Goal: Task Accomplishment & Management: Use online tool/utility

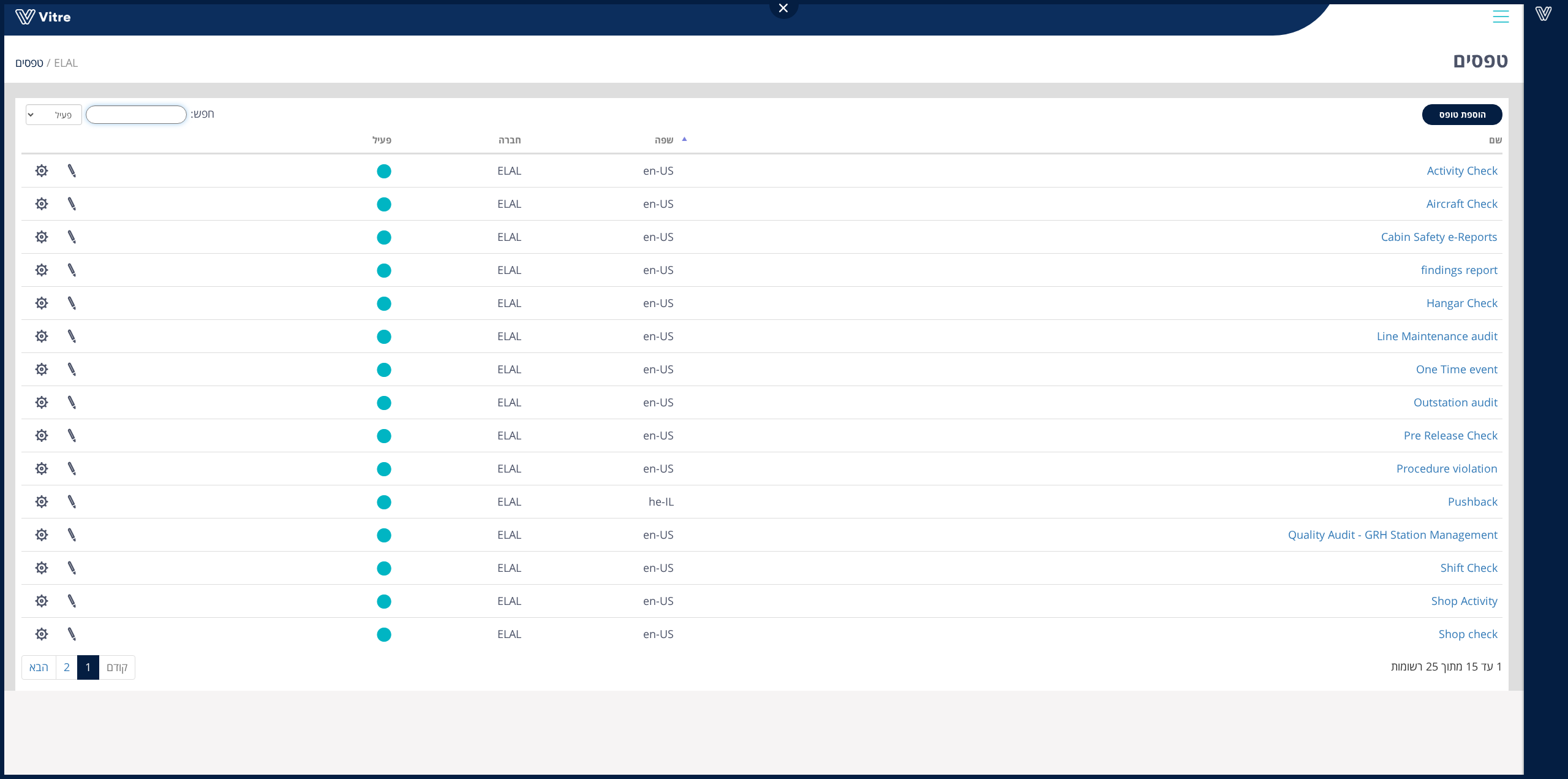
click at [152, 111] on input "חפש:" at bounding box center [136, 115] width 101 height 19
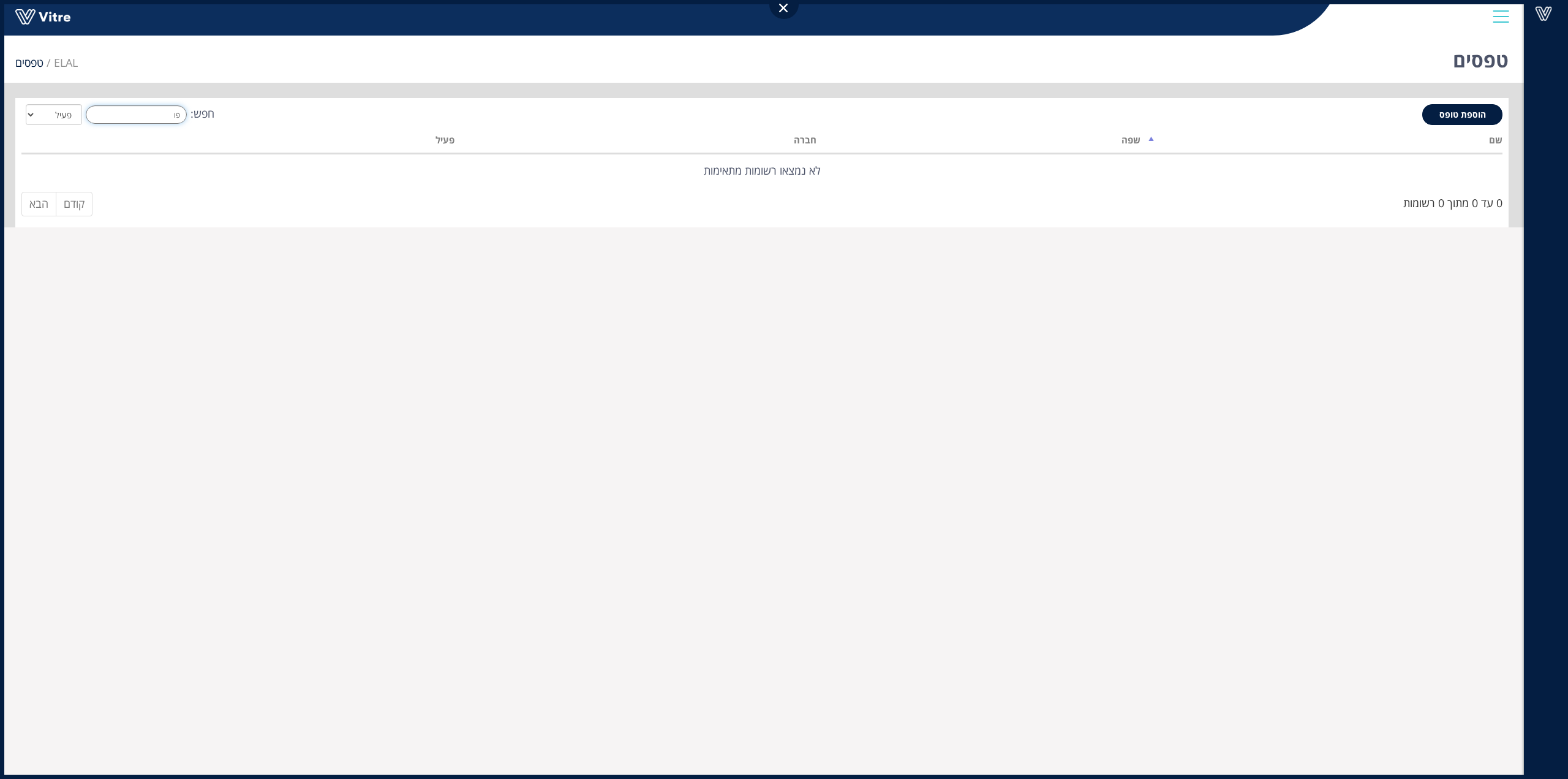
type input "פ"
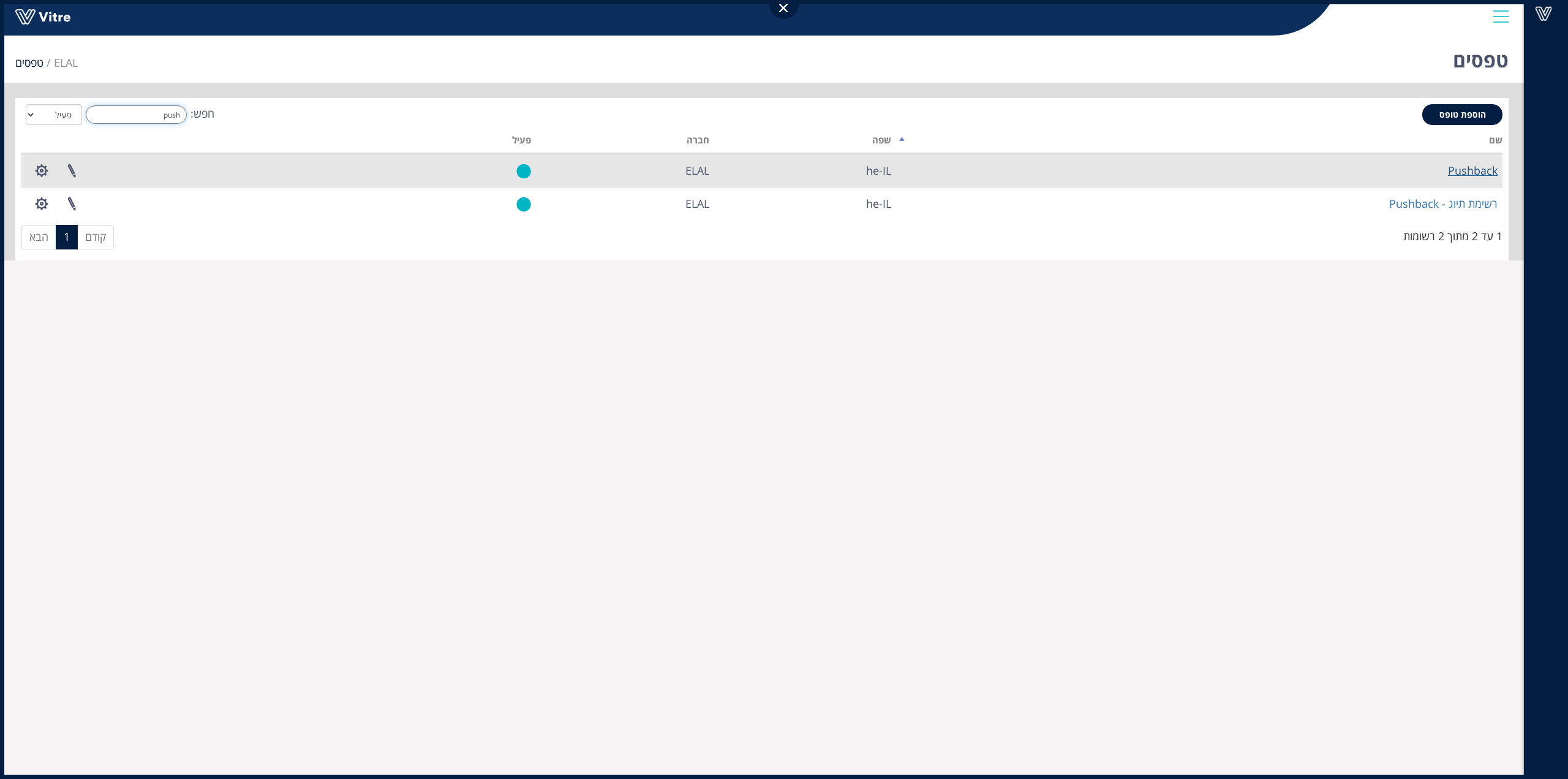
type input "push"
click at [1469, 166] on link "Pushback" at bounding box center [1472, 170] width 50 height 15
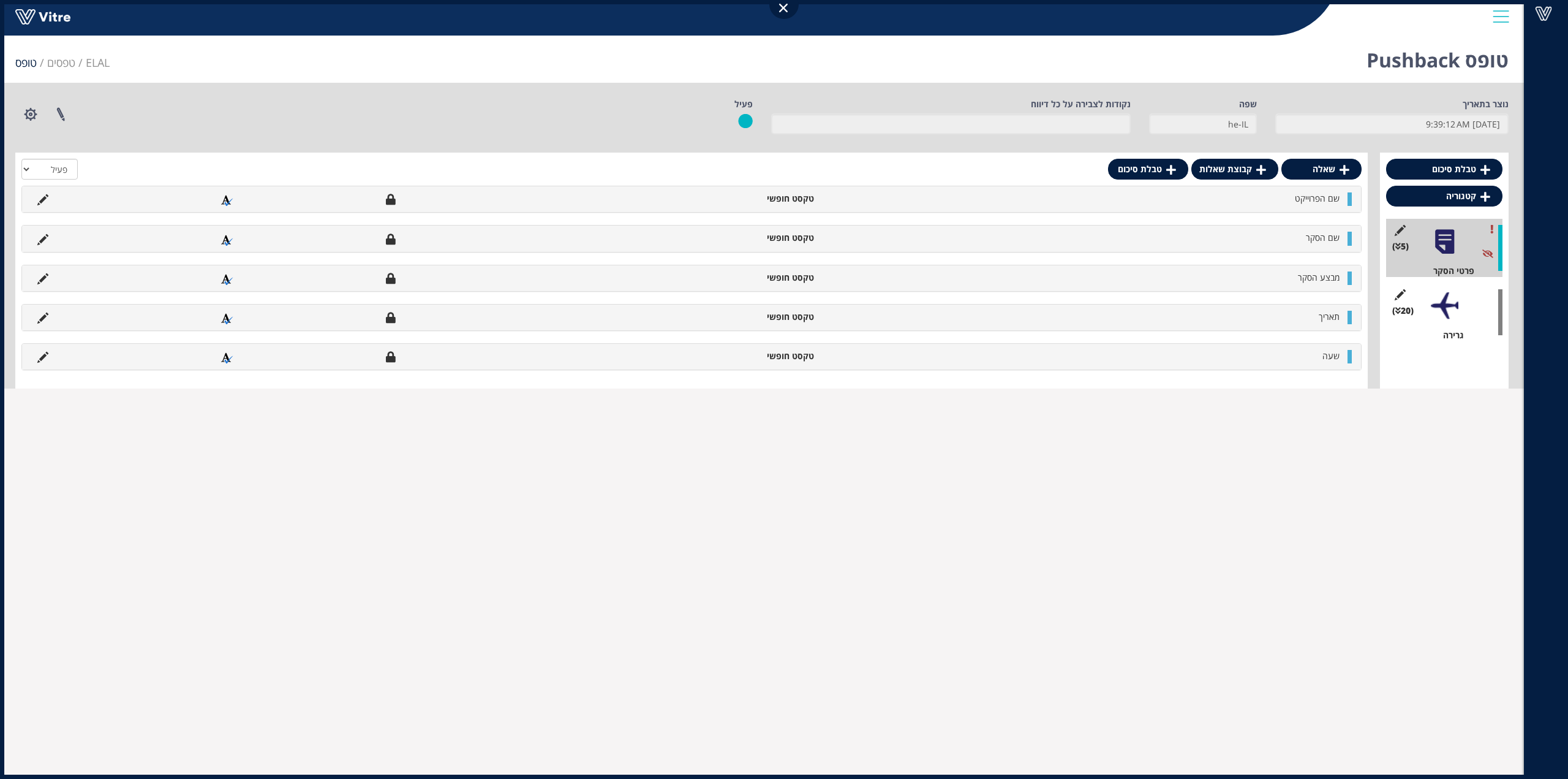
click at [1451, 307] on div at bounding box center [1444, 306] width 27 height 27
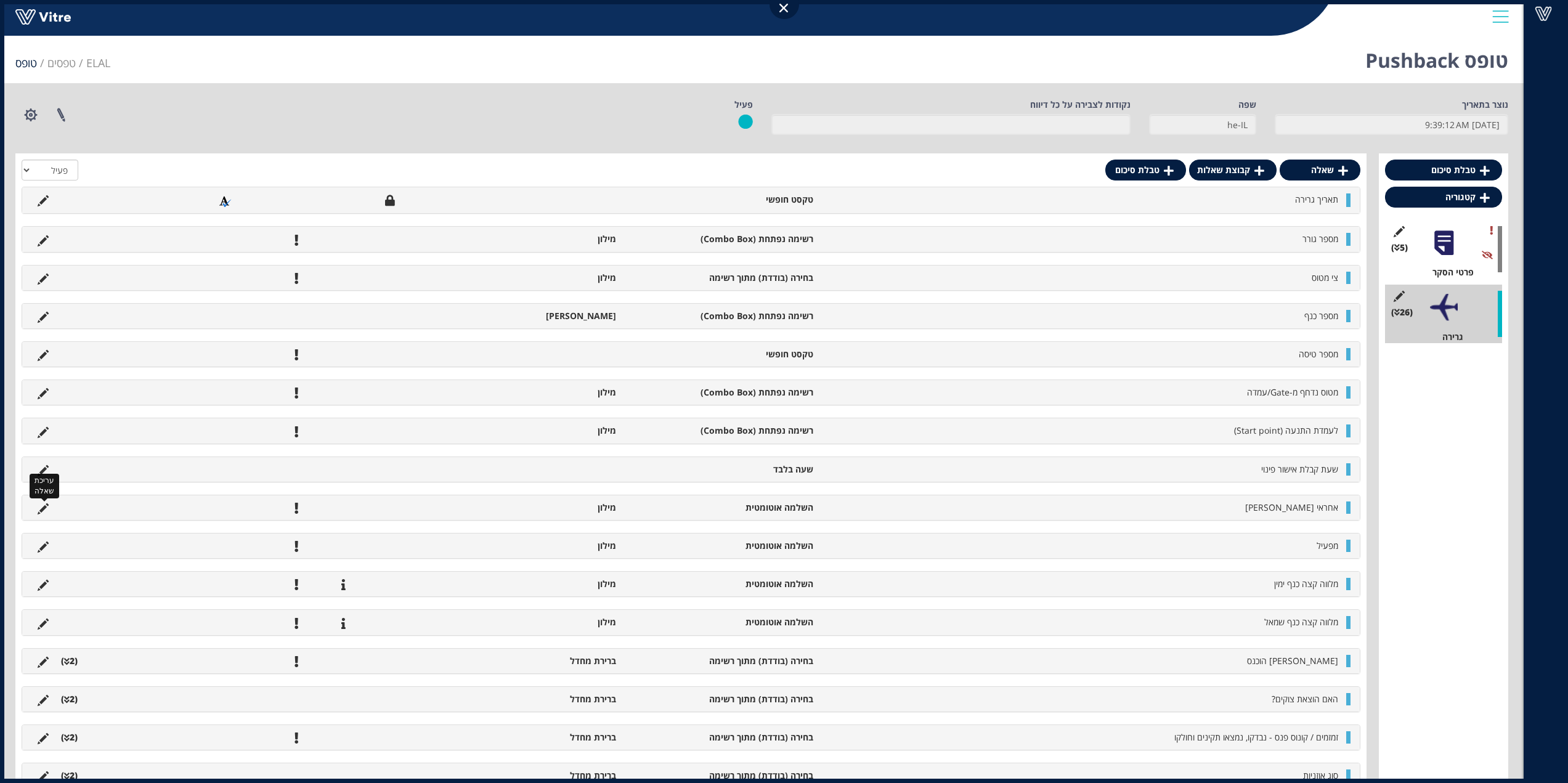
click at [42, 514] on icon at bounding box center [43, 509] width 11 height 11
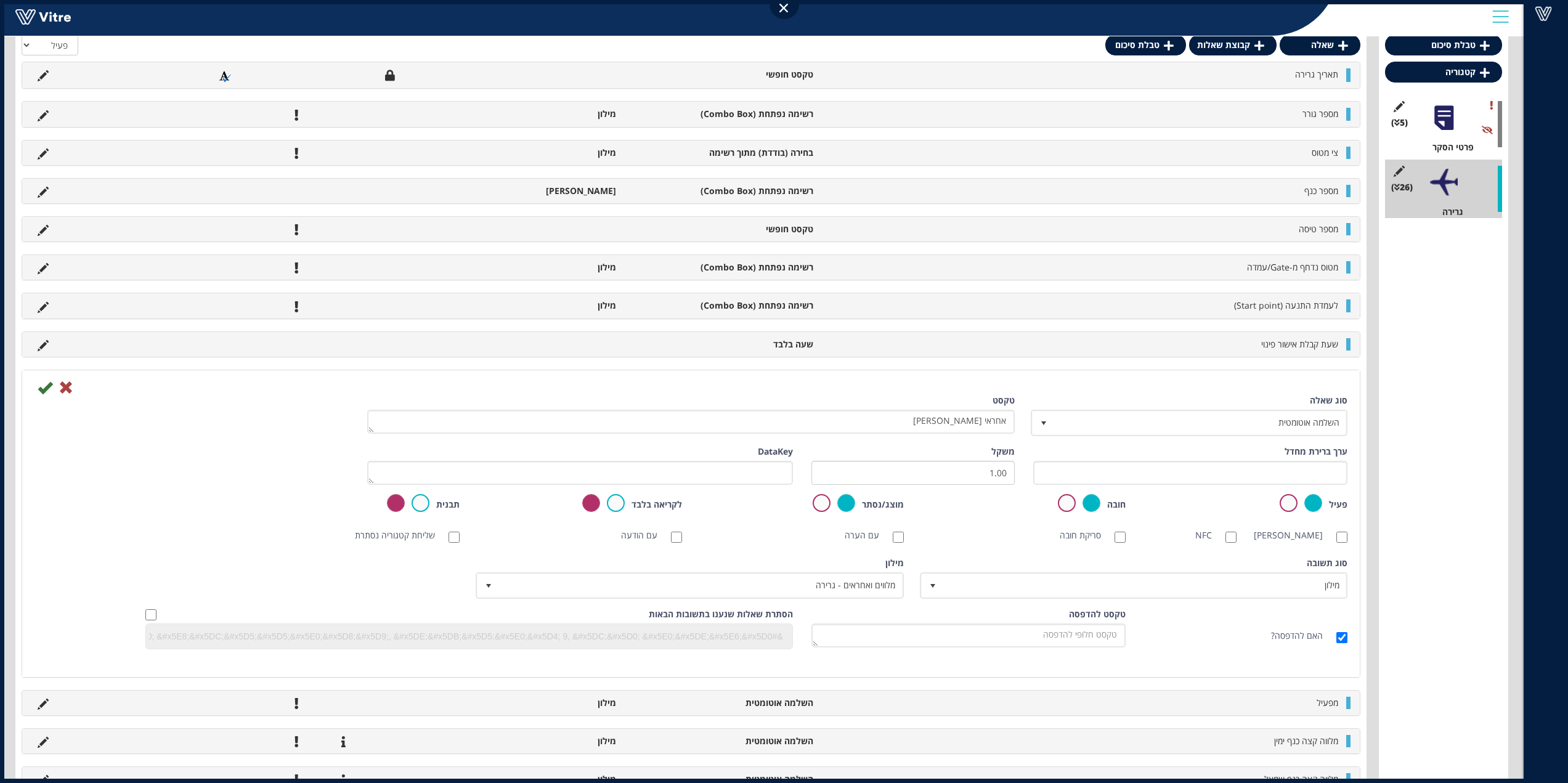
scroll to position [246, 0]
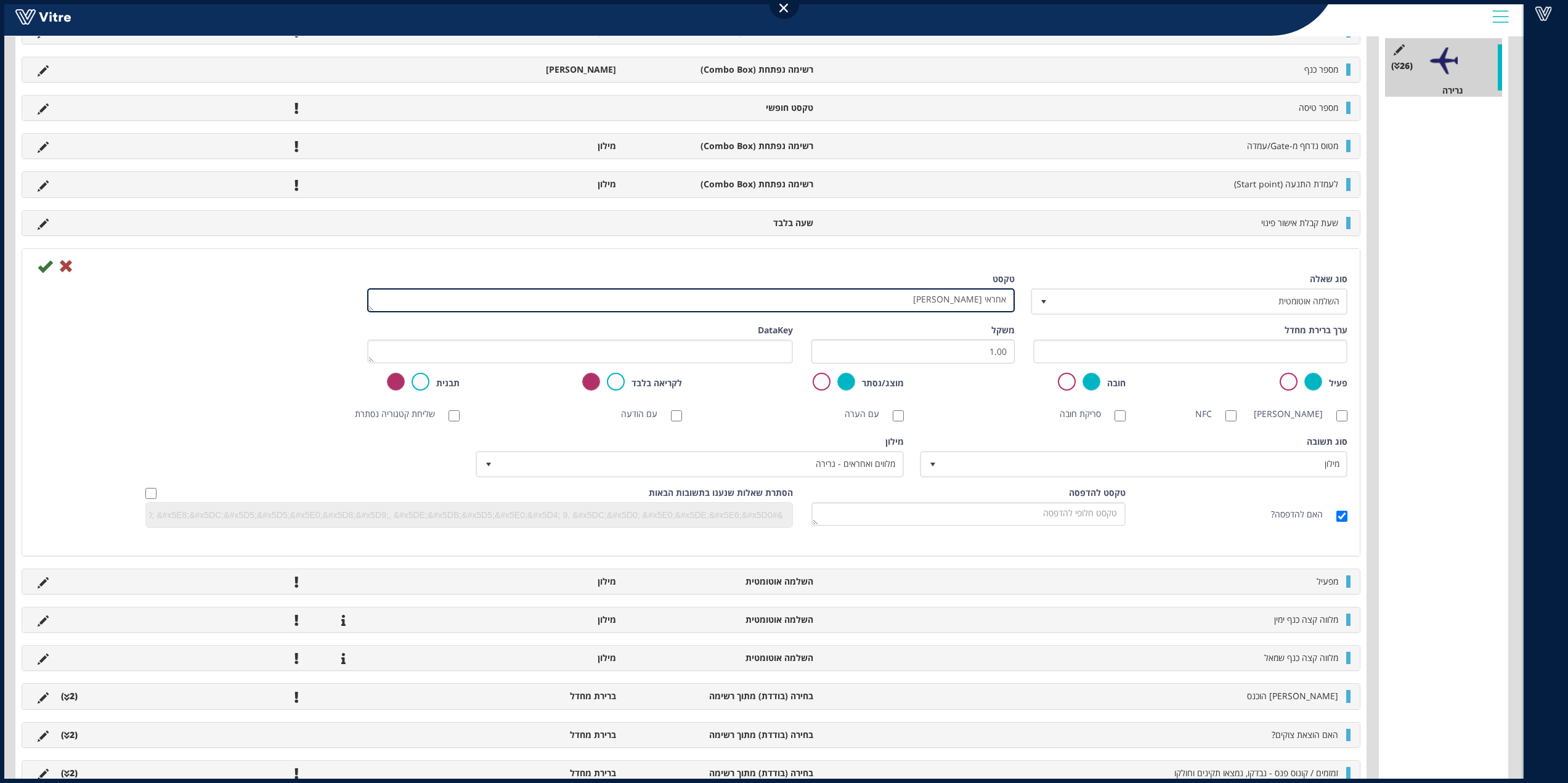
drag, startPoint x: 925, startPoint y: 299, endPoint x: 1055, endPoint y: 304, distance: 130.1
click at [1054, 304] on div "סוג שאלה השלמה אוטומטית 11 טקסט אחראי גרירה" at bounding box center [690, 298] width 1331 height 51
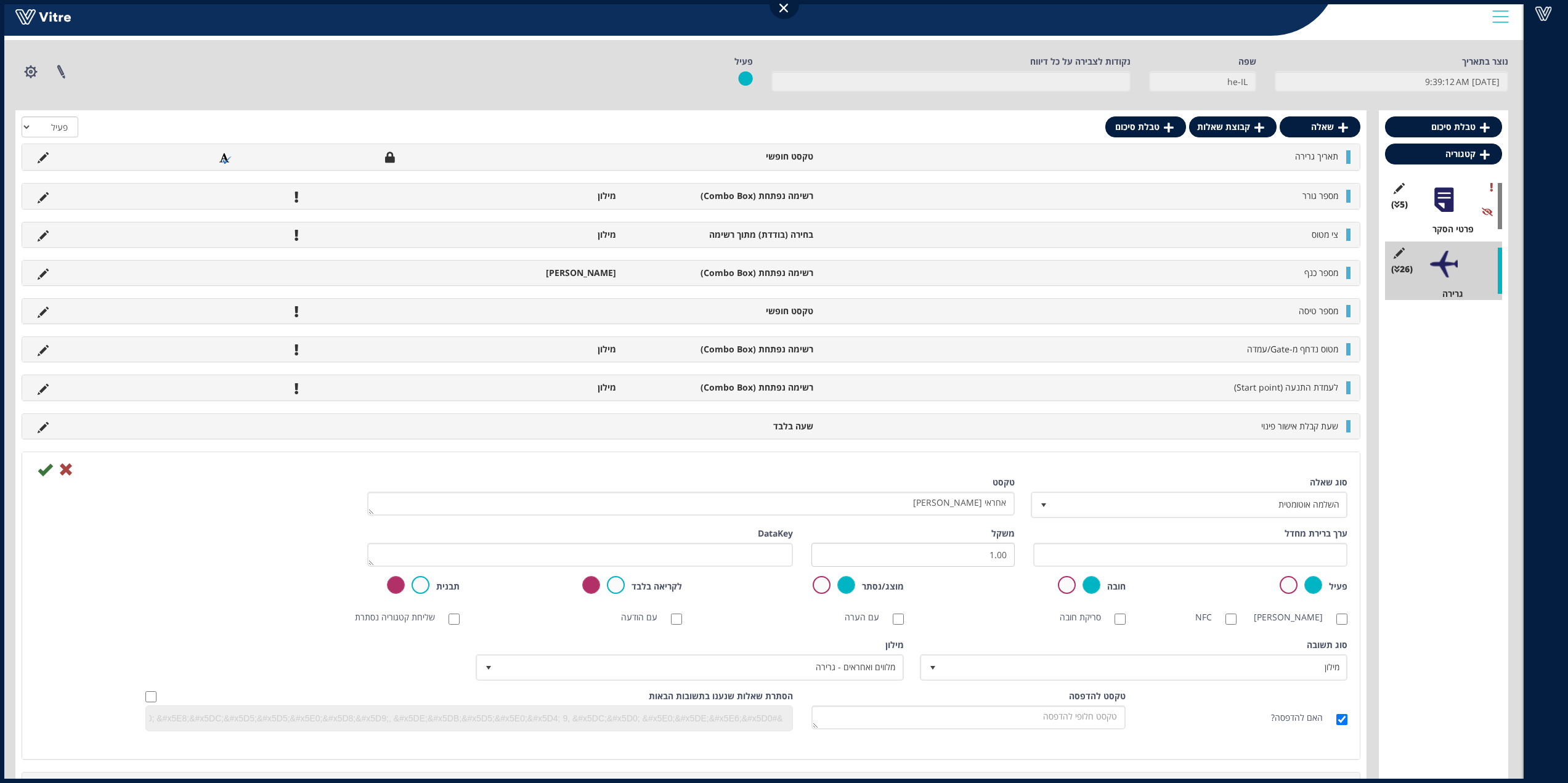
scroll to position [0, 0]
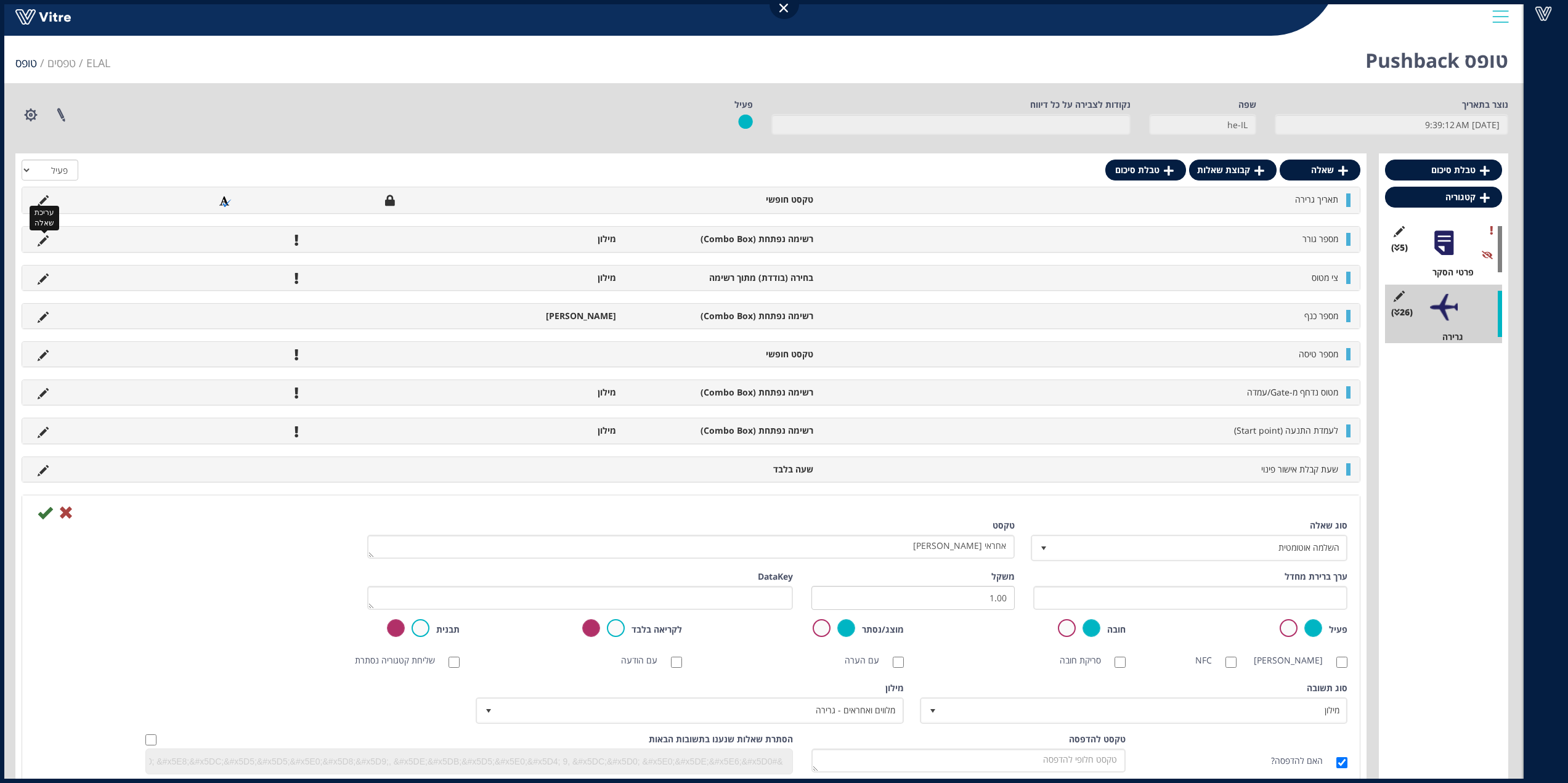
click at [38, 239] on icon at bounding box center [43, 241] width 11 height 11
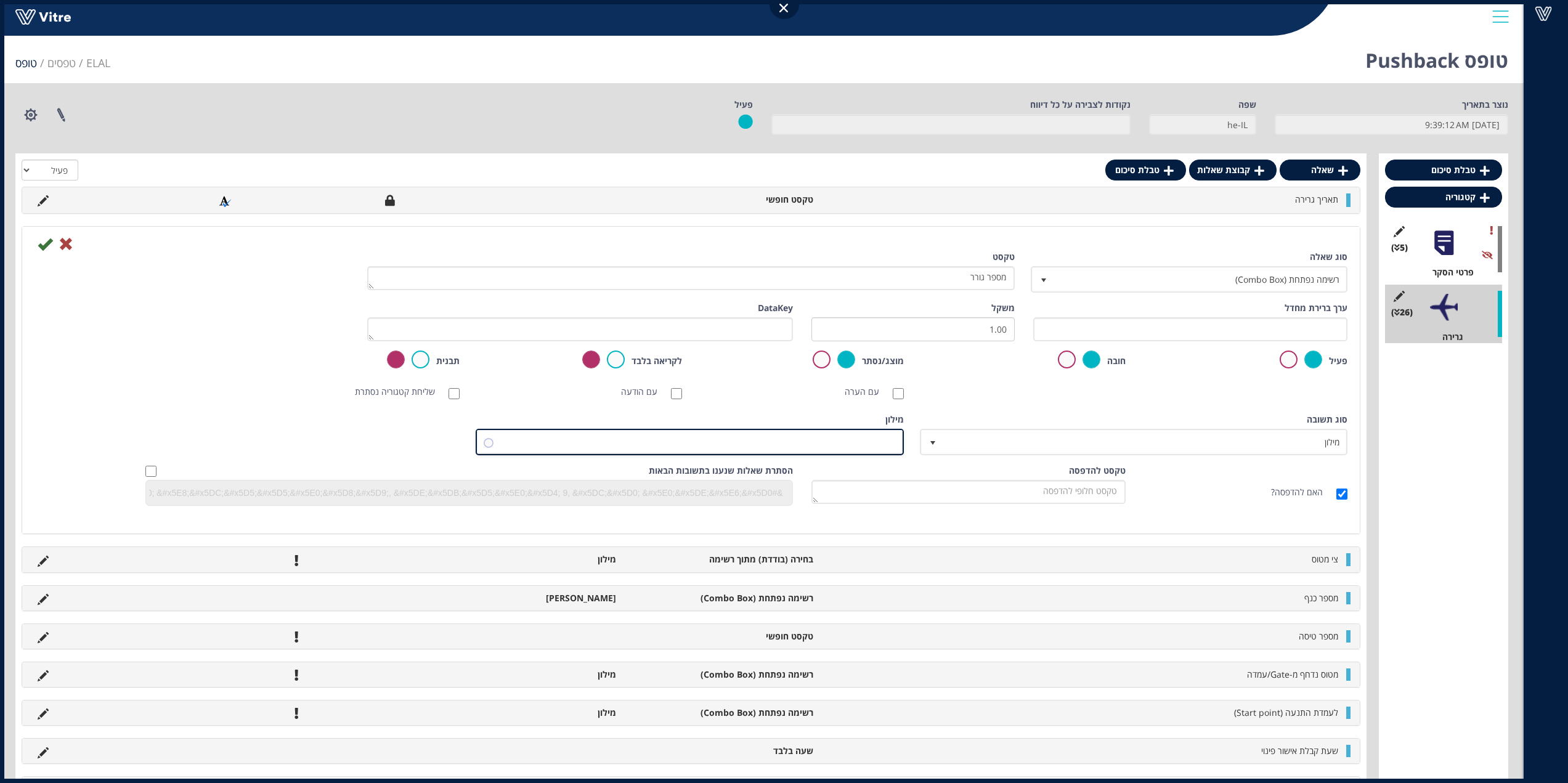
click at [856, 440] on span at bounding box center [700, 442] width 403 height 22
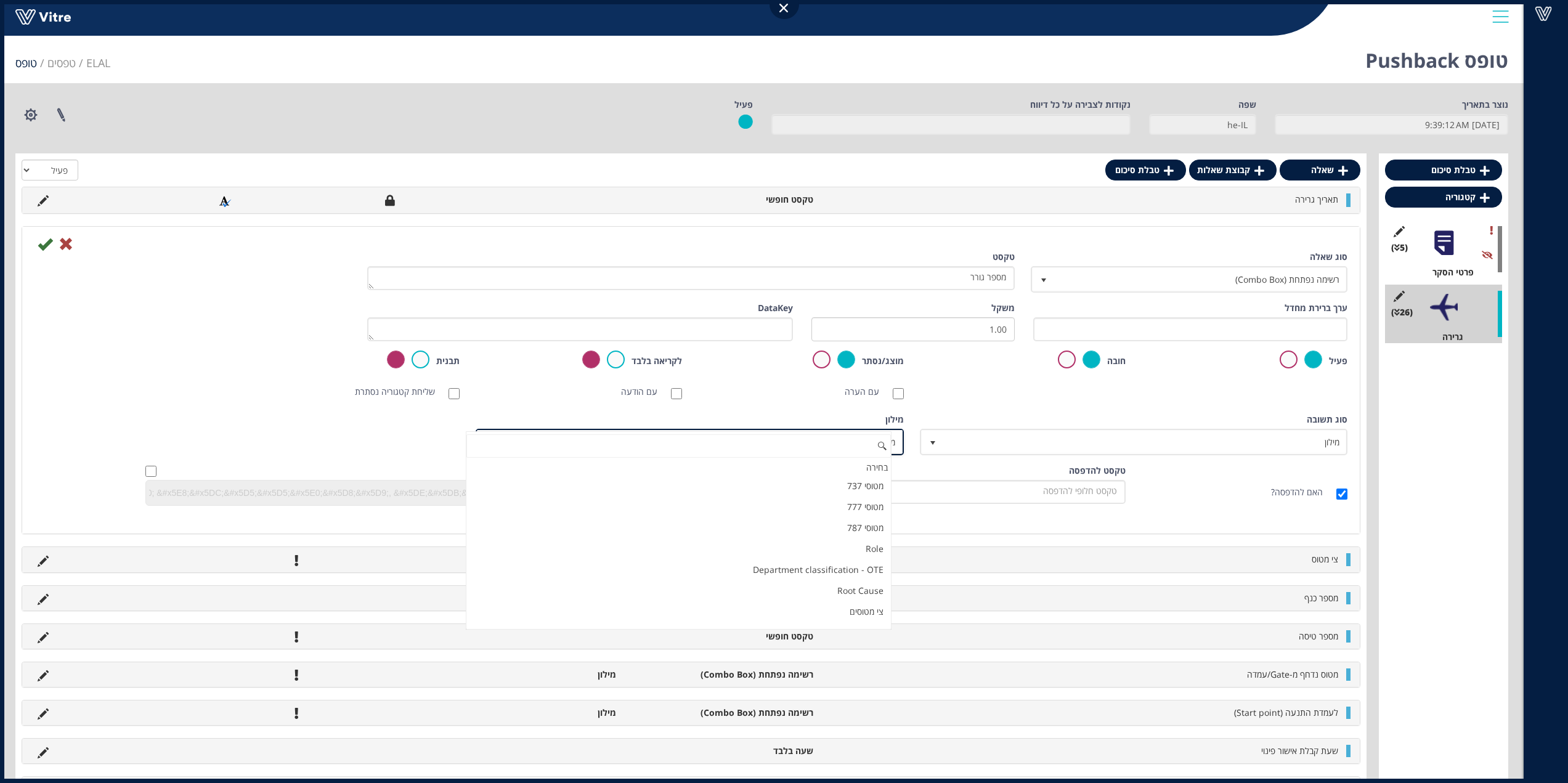
click at [821, 438] on div "סוג שאלה רשימה נפתחת (Combo Box) 2 טקסט מספר גורר ערך ברירת מחדל משקל 1.00 Data…" at bounding box center [690, 383] width 1312 height 264
click at [978, 413] on div "סוג שאלה רשימה נפתחת (Combo Box) 2 טקסט מספר גורר ערך ברירת מחדל משקל 1.00 Data…" at bounding box center [690, 383] width 1312 height 264
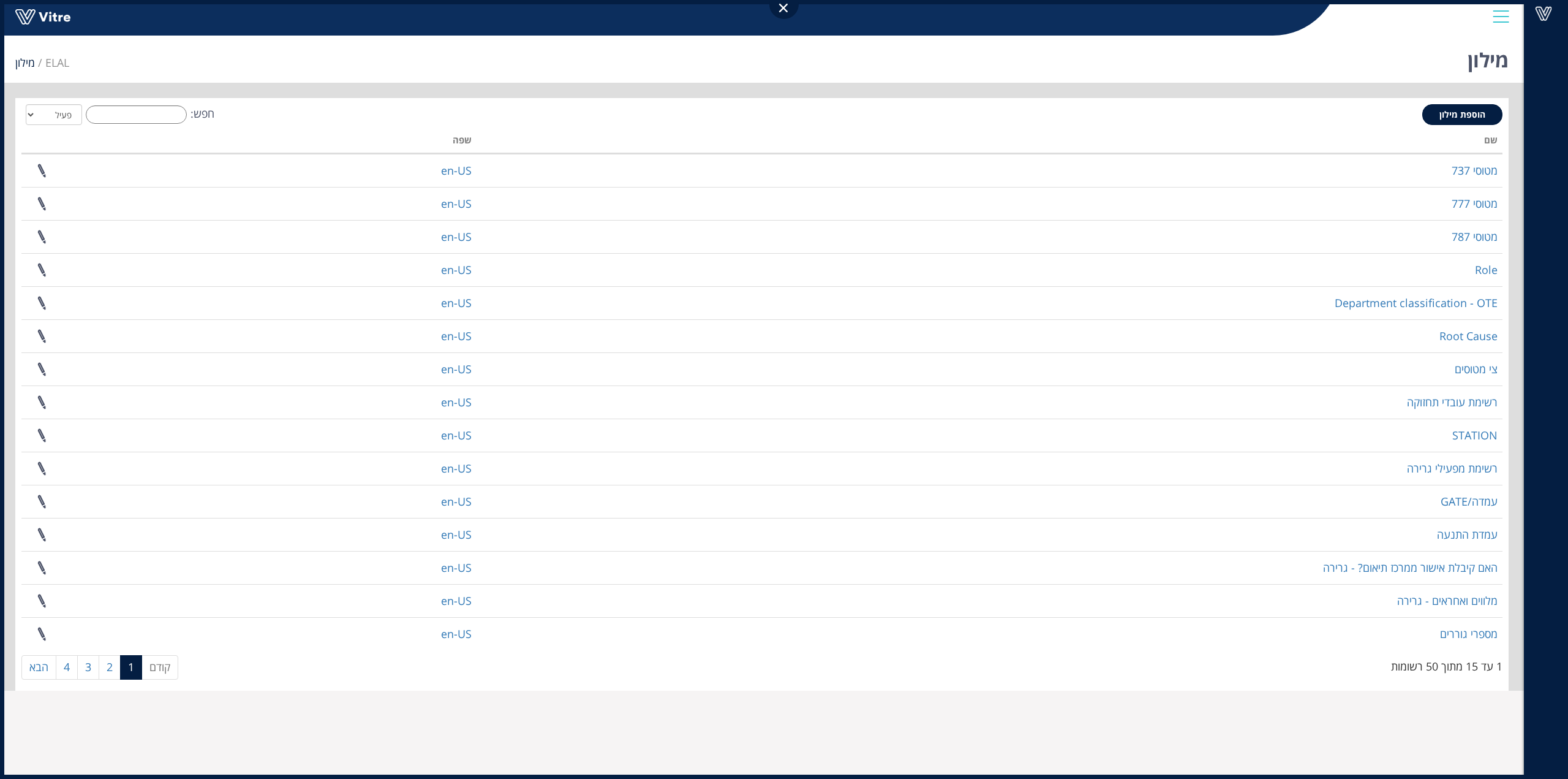
drag, startPoint x: 145, startPoint y: 100, endPoint x: 150, endPoint y: 110, distance: 11.2
click at [146, 102] on div "הוספת מילון חפש: הכל פעיל לא פעיל מעבד... שם שפה מטוסי 737 en-US מטוסי 777 en-U…" at bounding box center [761, 394] width 1493 height 592
click at [150, 110] on input "חפש:" at bounding box center [136, 115] width 101 height 19
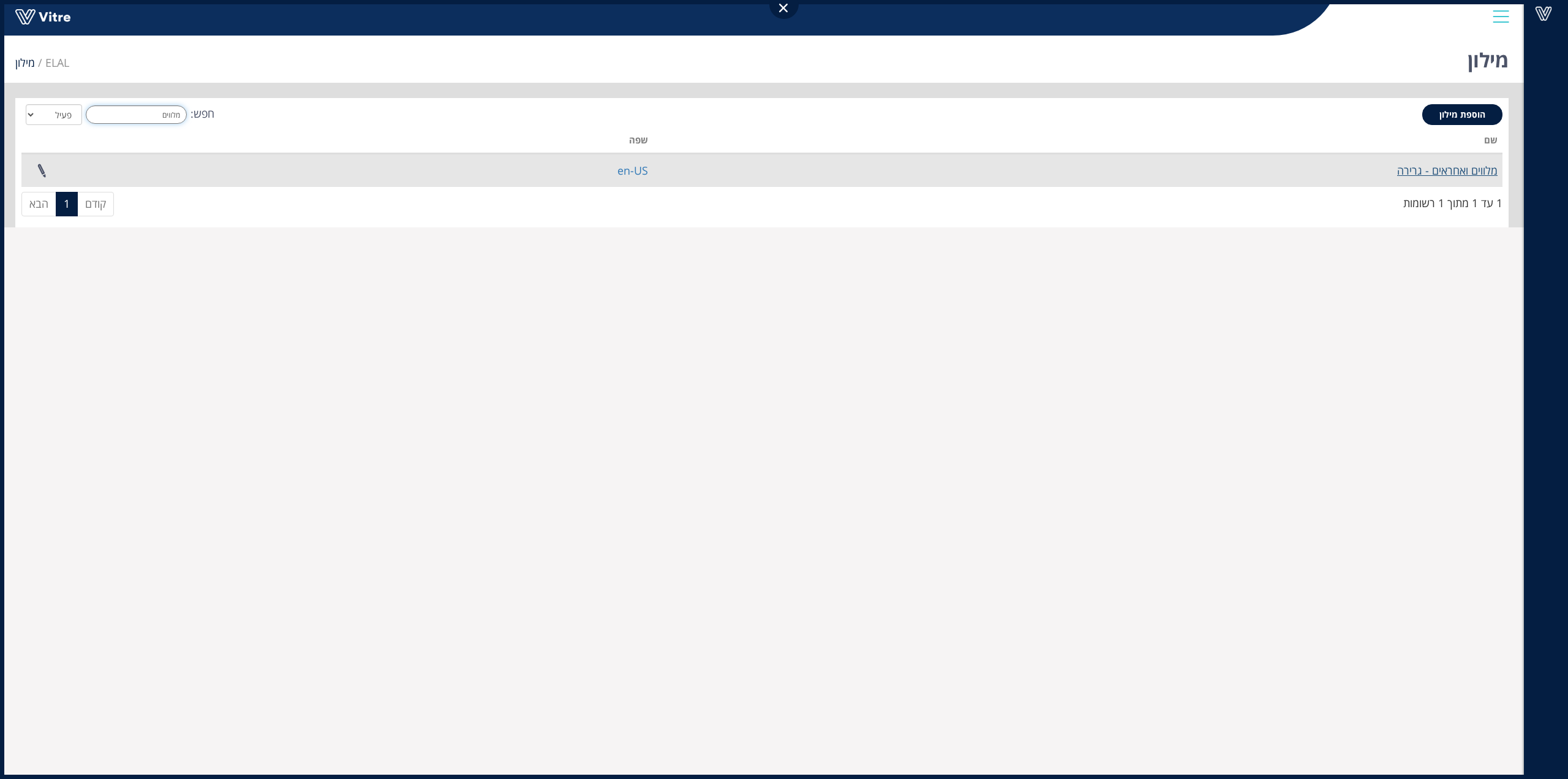
type input "מלווים"
click at [1455, 176] on link "מלווים ואחראים - גרירה" at bounding box center [1447, 170] width 100 height 15
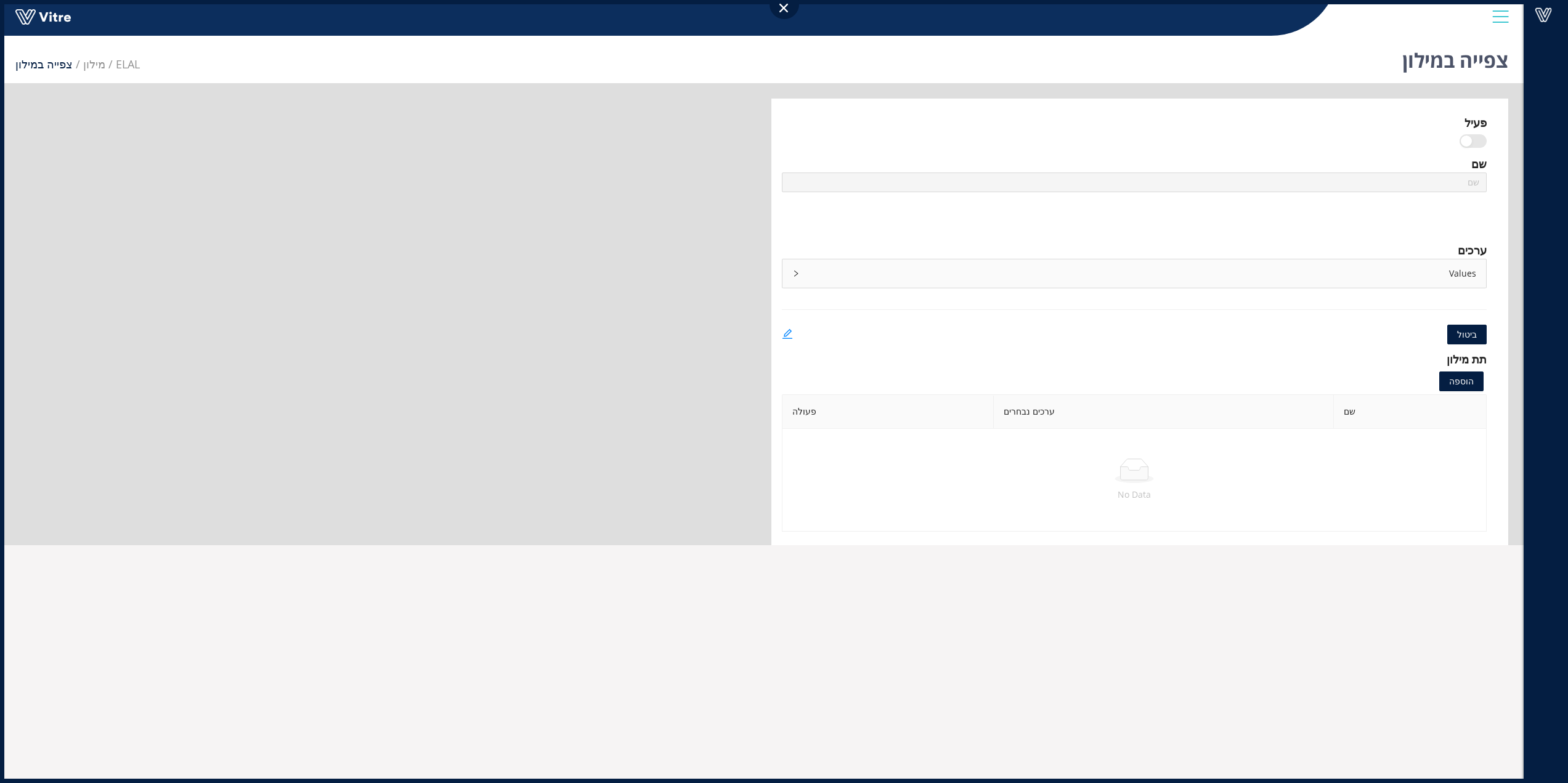
type input "מלווים ואחראים - גרירה"
click at [794, 275] on icon "right" at bounding box center [795, 273] width 7 height 7
click at [788, 334] on icon "edit" at bounding box center [786, 334] width 10 height 10
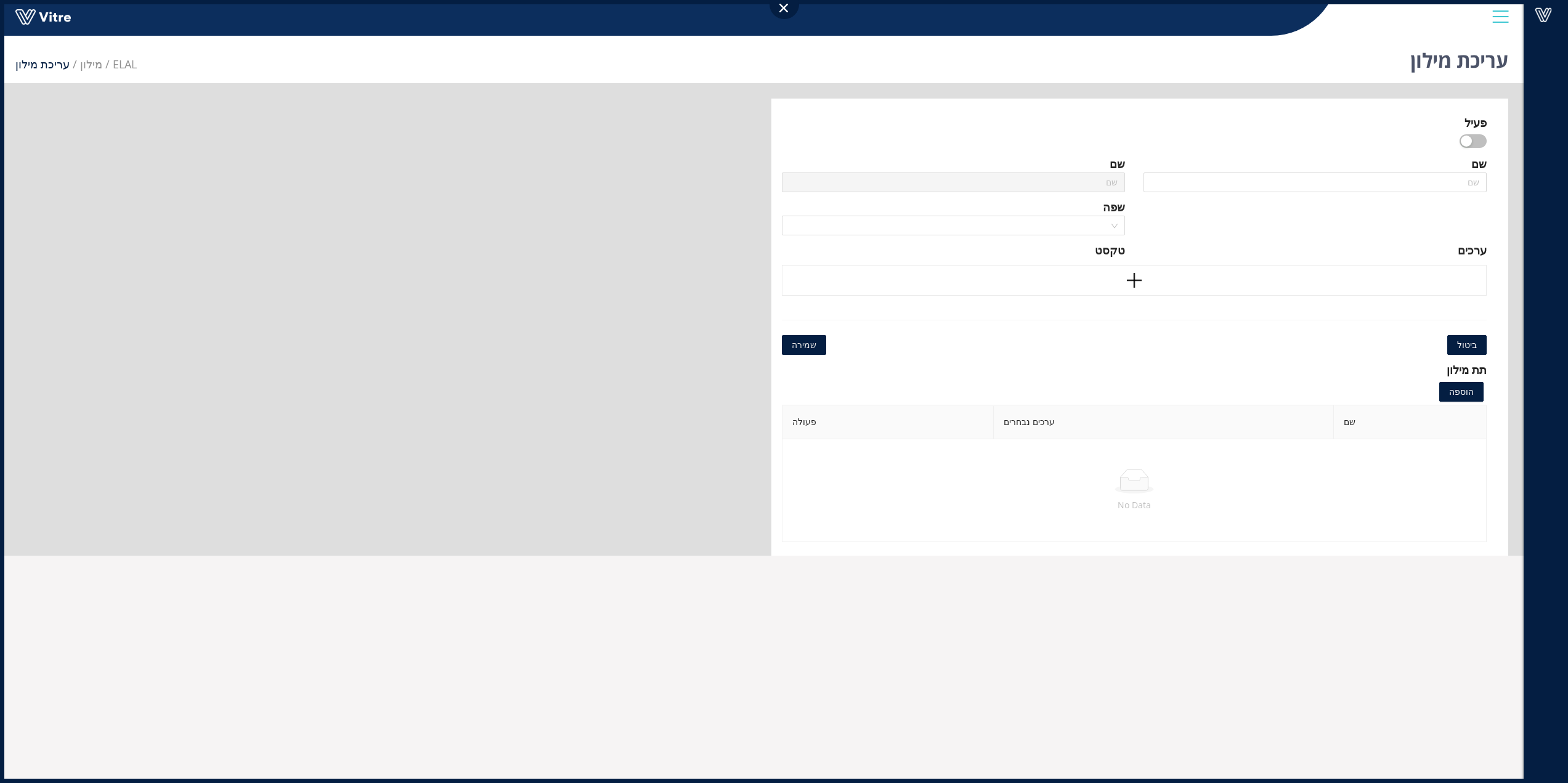
type input "מלווים ואחראים - גרירה"
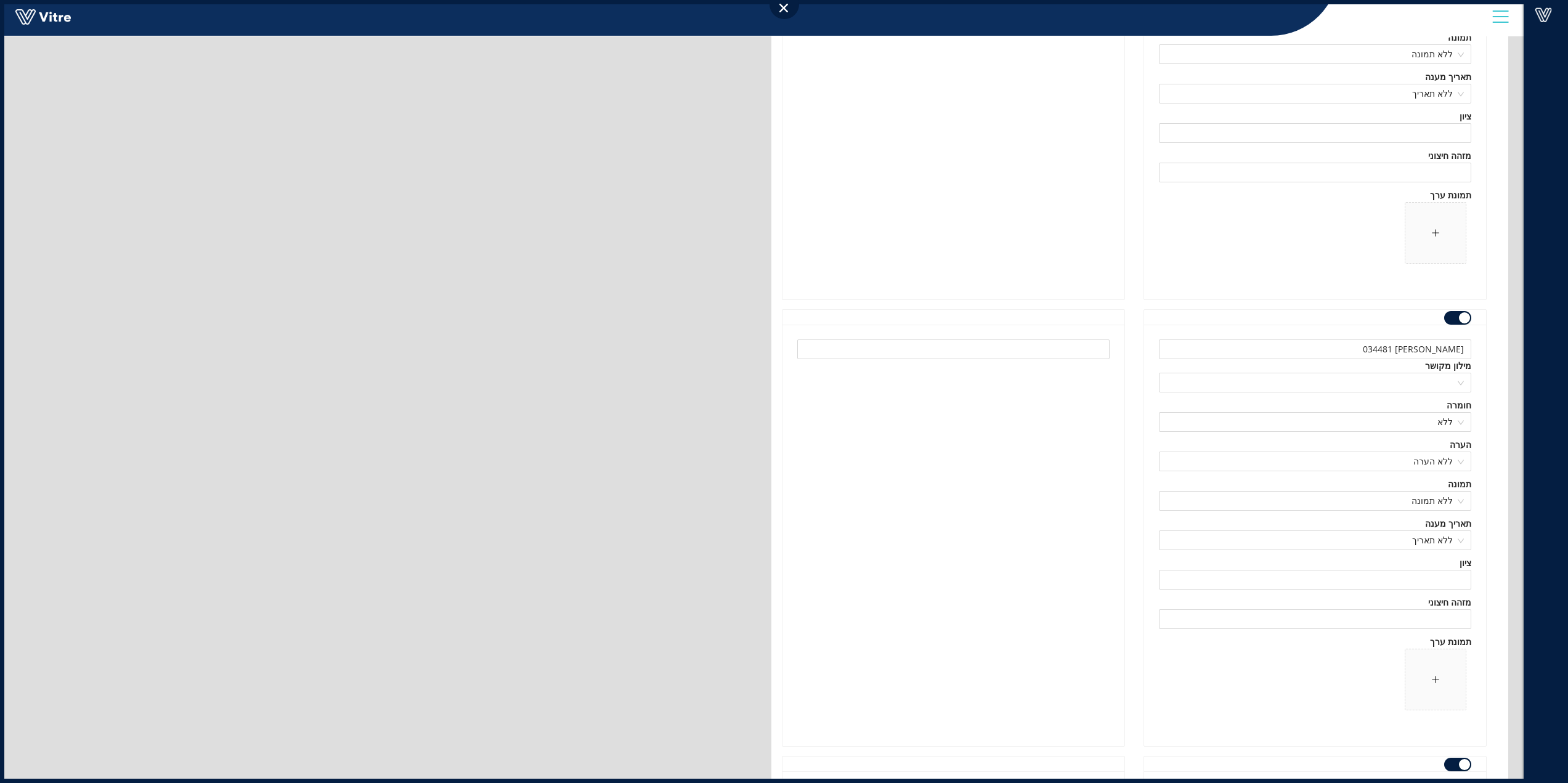
scroll to position [129080, 0]
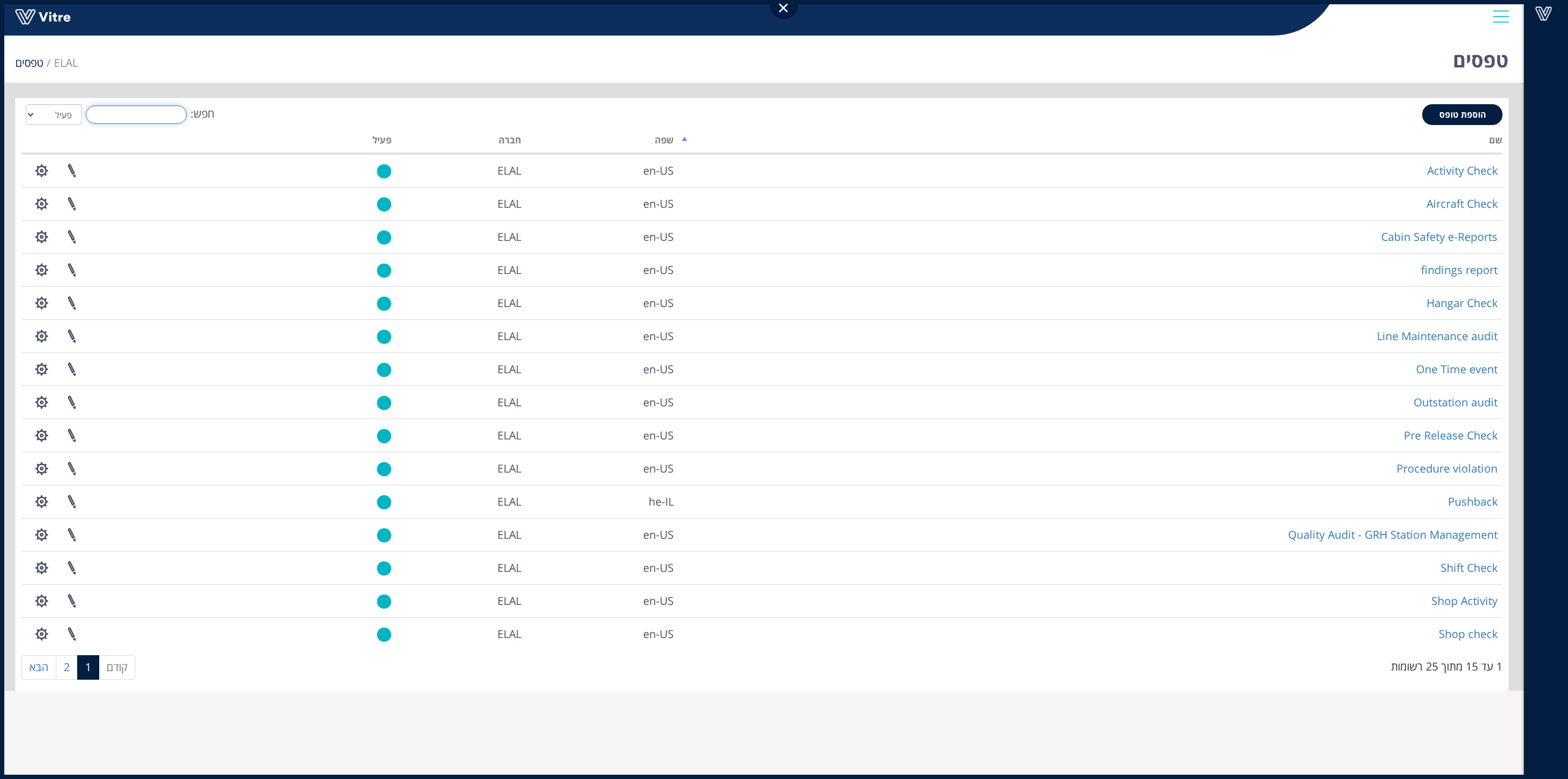
click at [147, 117] on input "חפש:" at bounding box center [136, 115] width 101 height 19
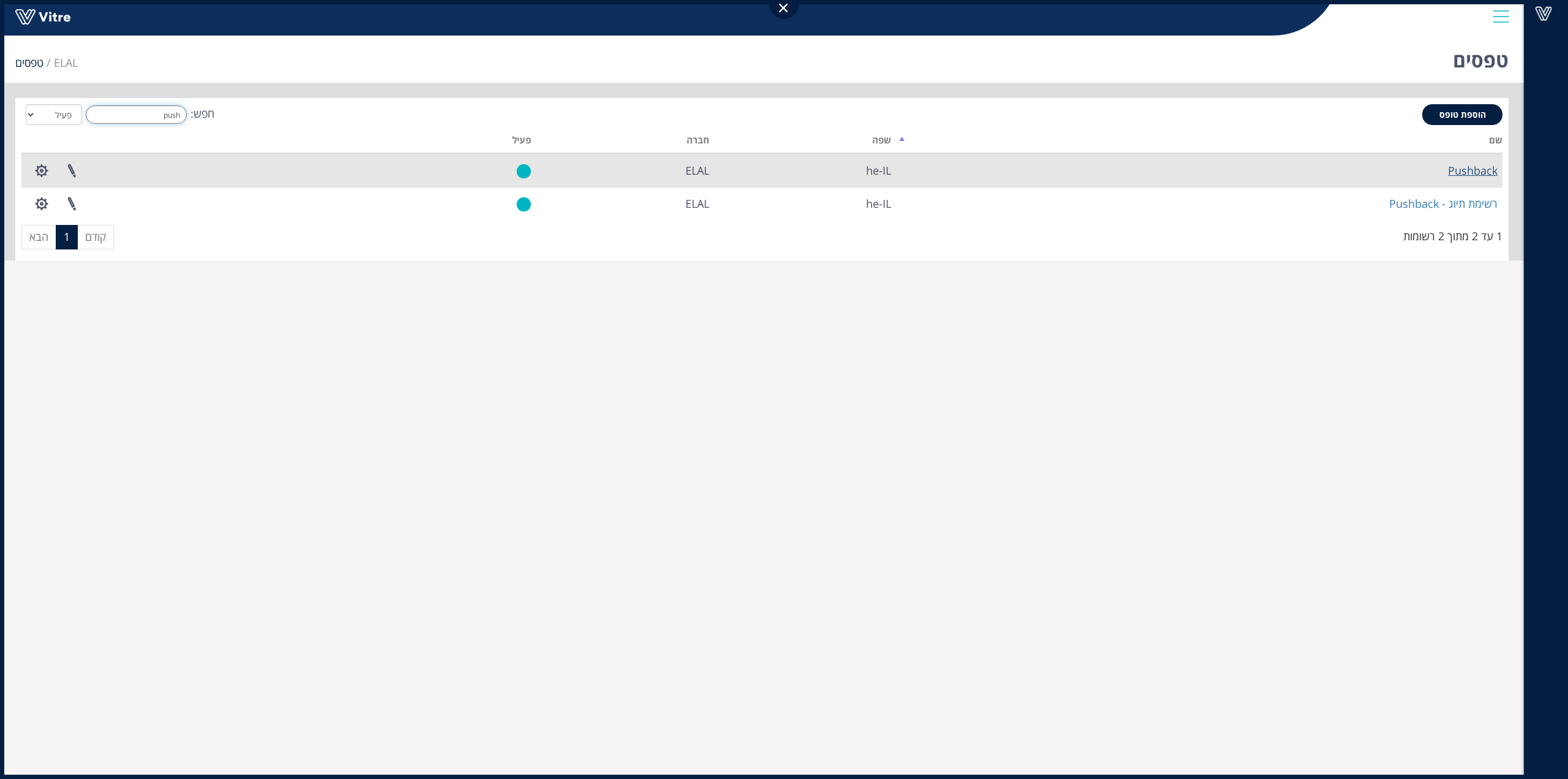
type input "push"
click at [1485, 166] on link "Pushback" at bounding box center [1472, 170] width 50 height 15
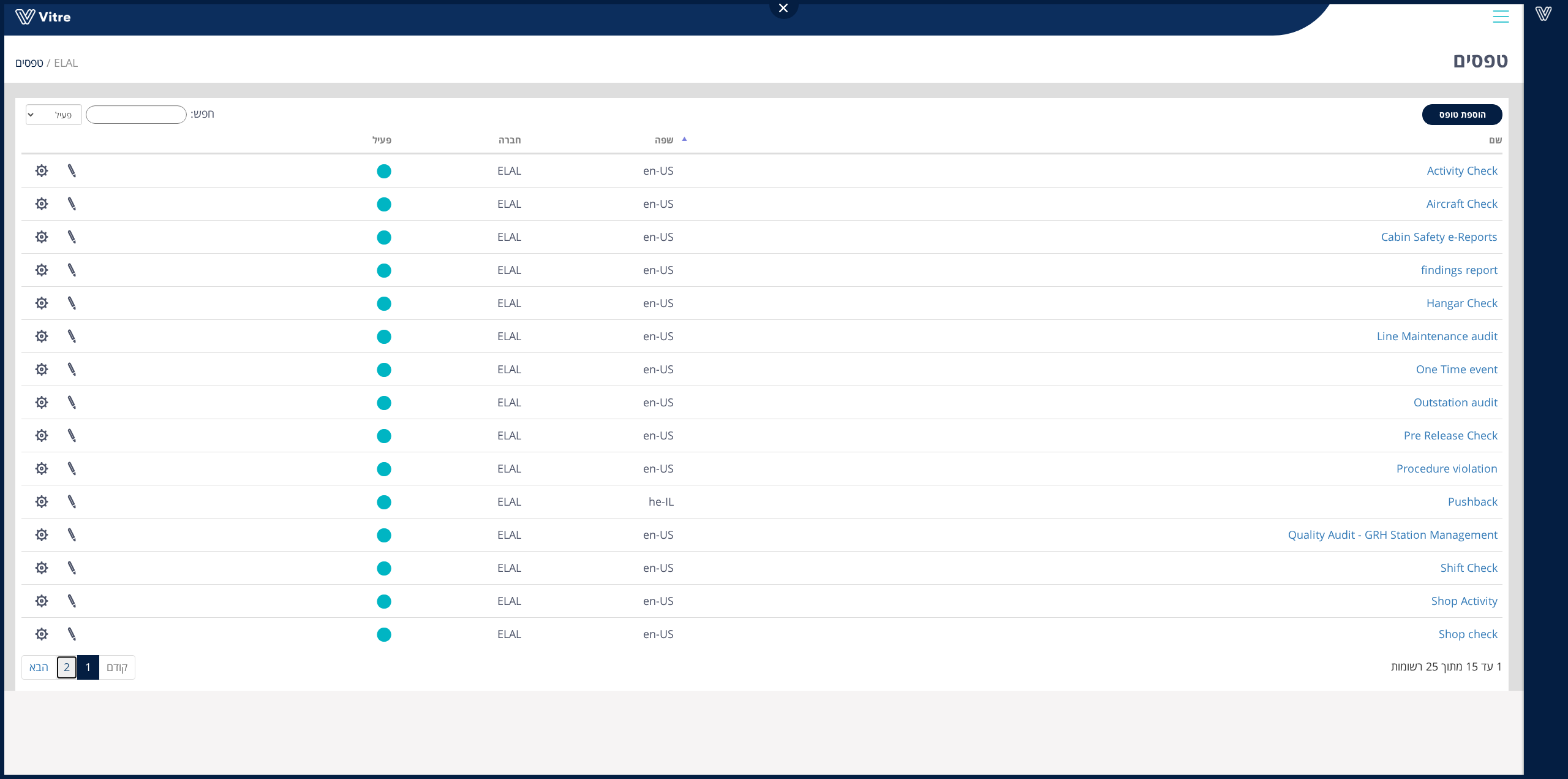
click at [68, 664] on link "2" at bounding box center [67, 667] width 22 height 25
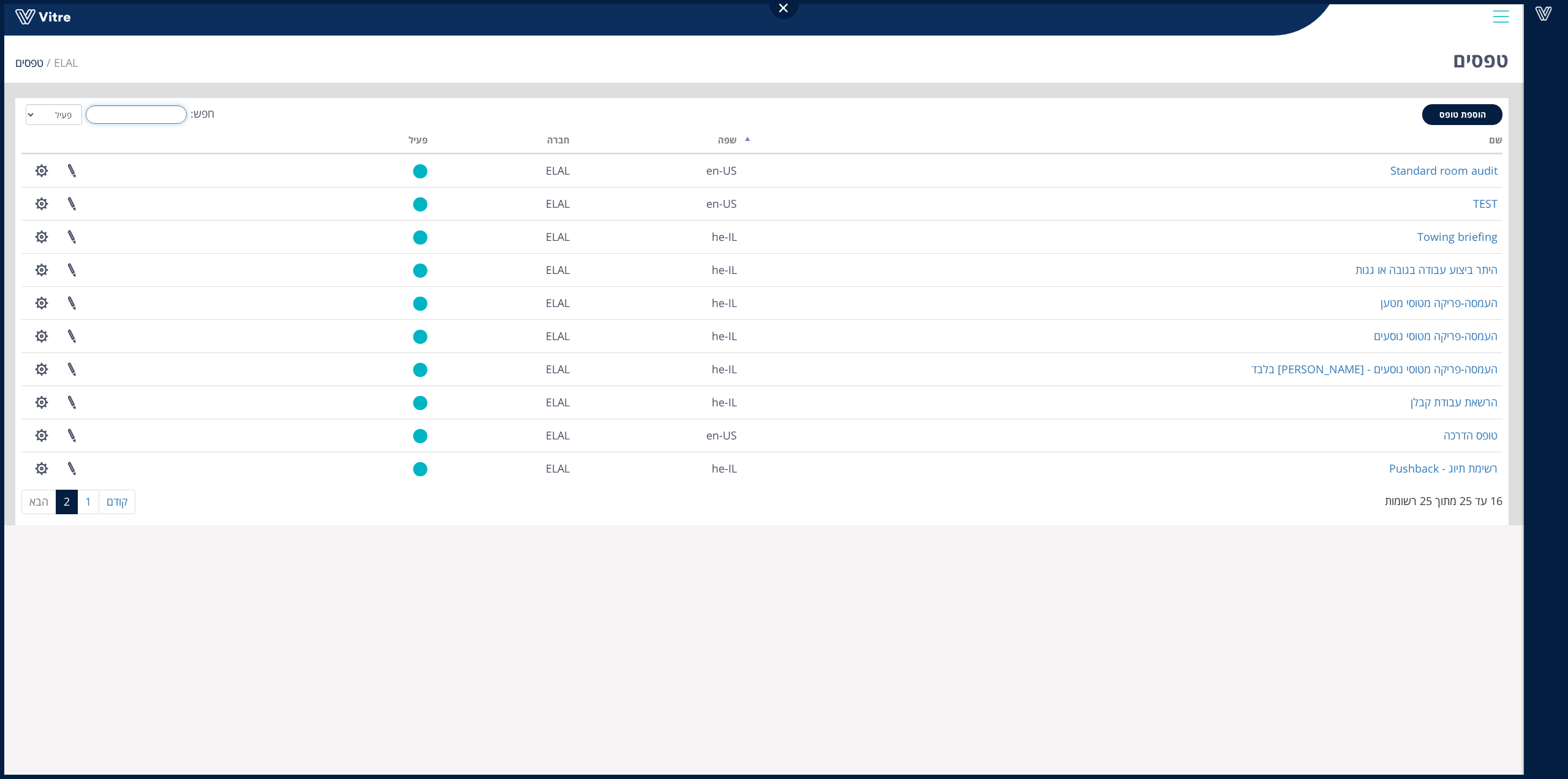
click at [154, 116] on input "חפש:" at bounding box center [136, 115] width 101 height 19
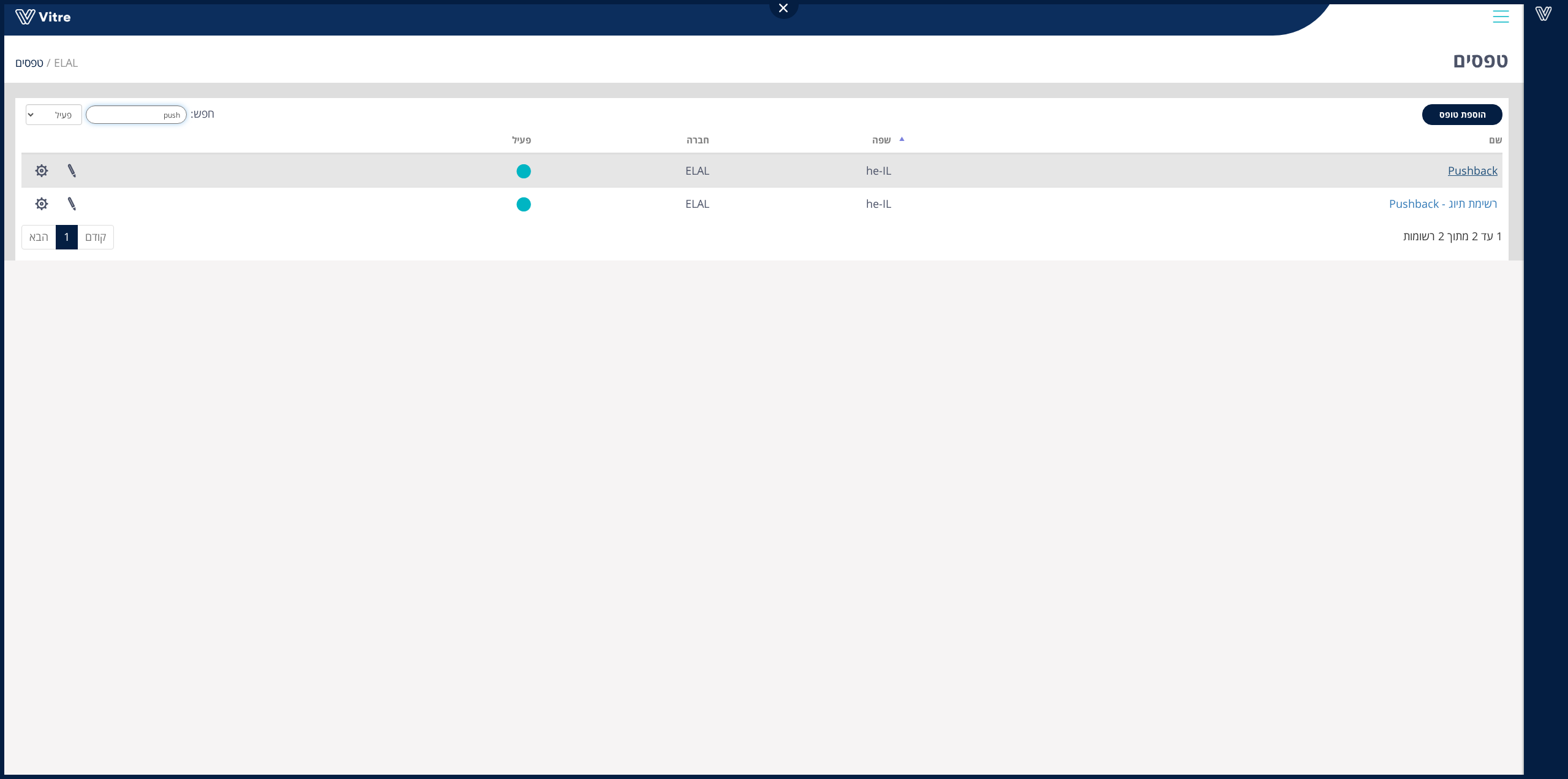
type input "push"
click at [1483, 177] on link "Pushback" at bounding box center [1472, 170] width 50 height 15
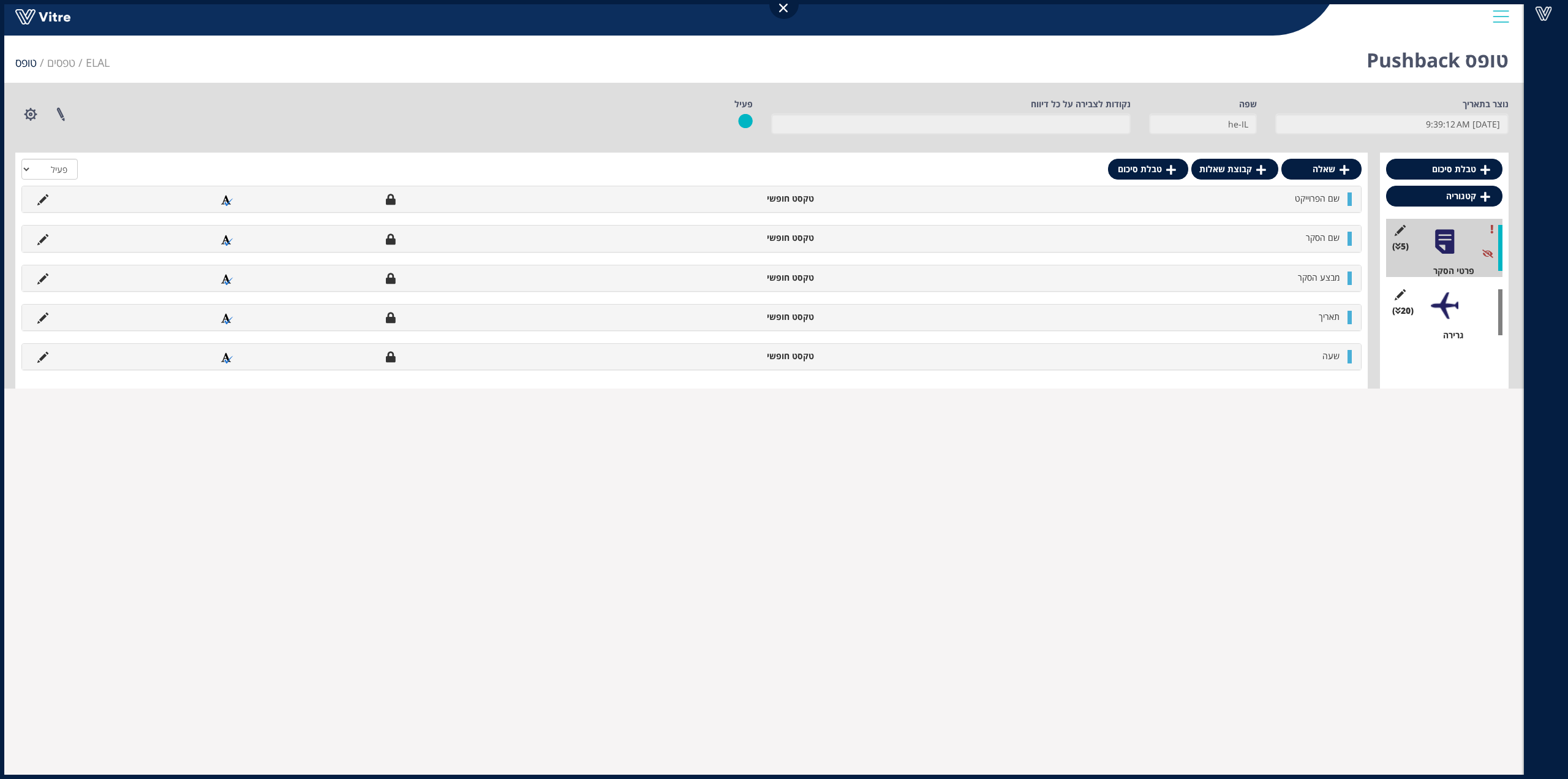
click at [1437, 300] on div at bounding box center [1444, 306] width 27 height 27
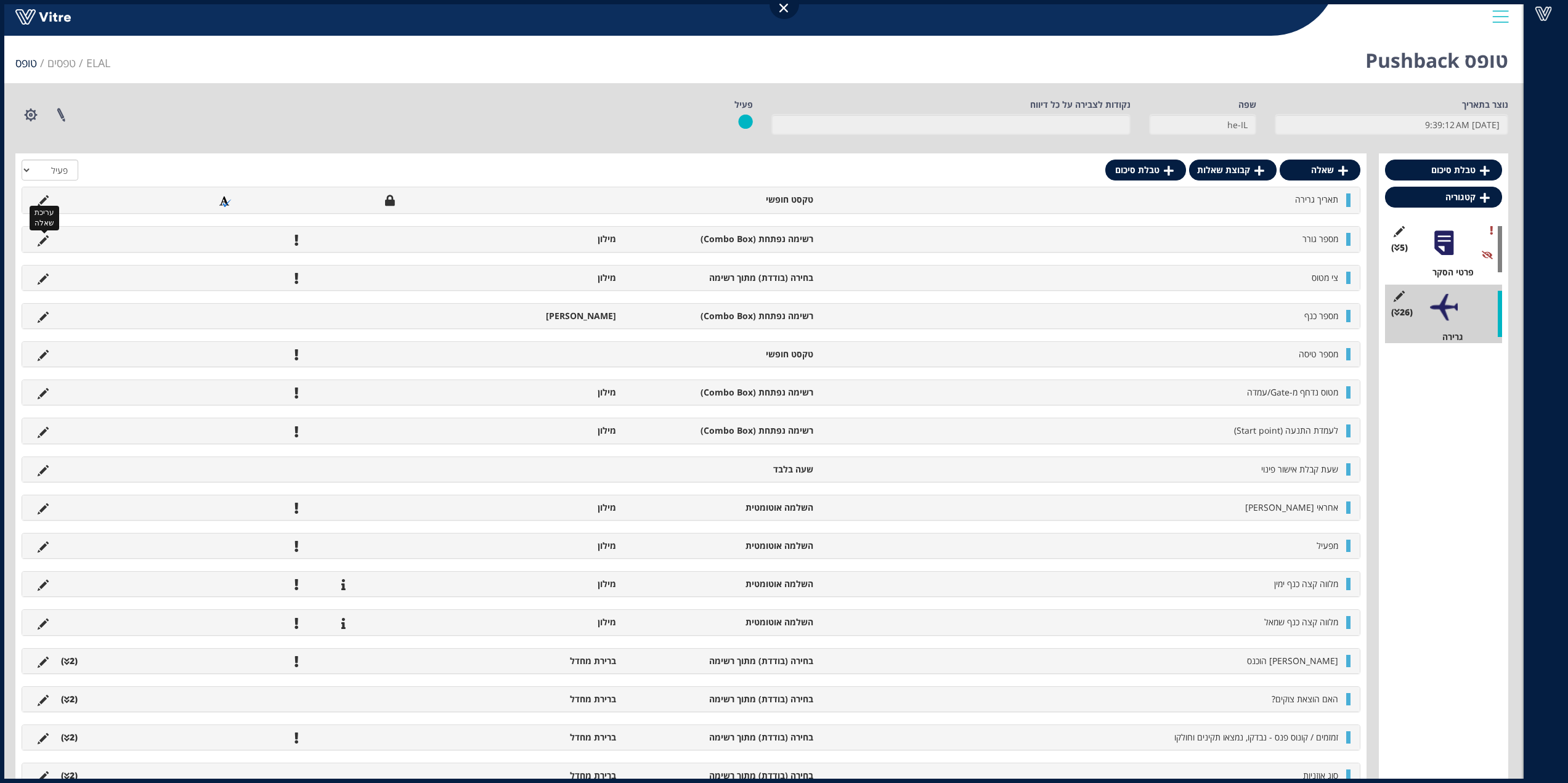
click at [38, 241] on icon at bounding box center [43, 241] width 11 height 11
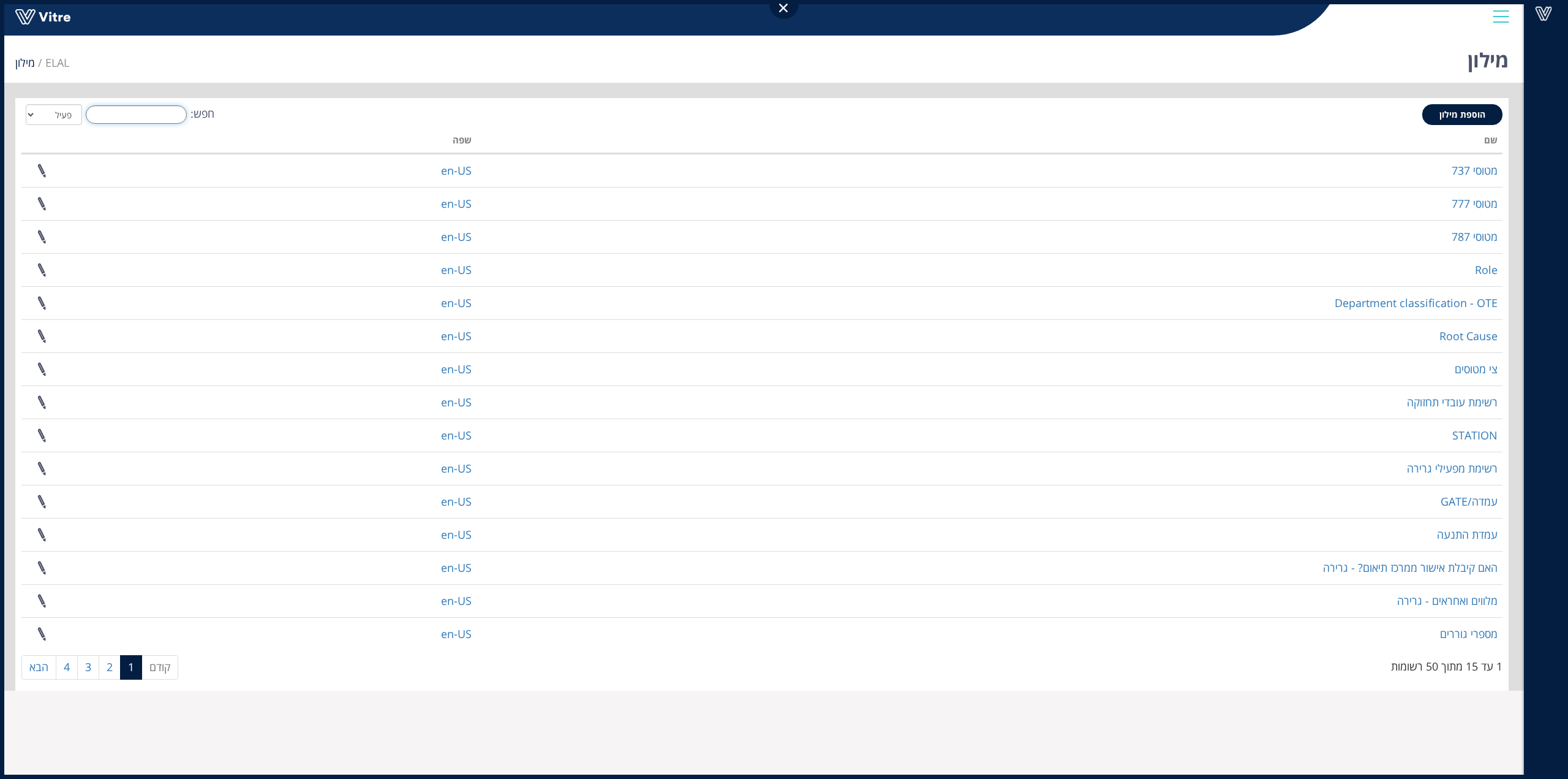
click at [123, 110] on input "חפש:" at bounding box center [136, 115] width 101 height 19
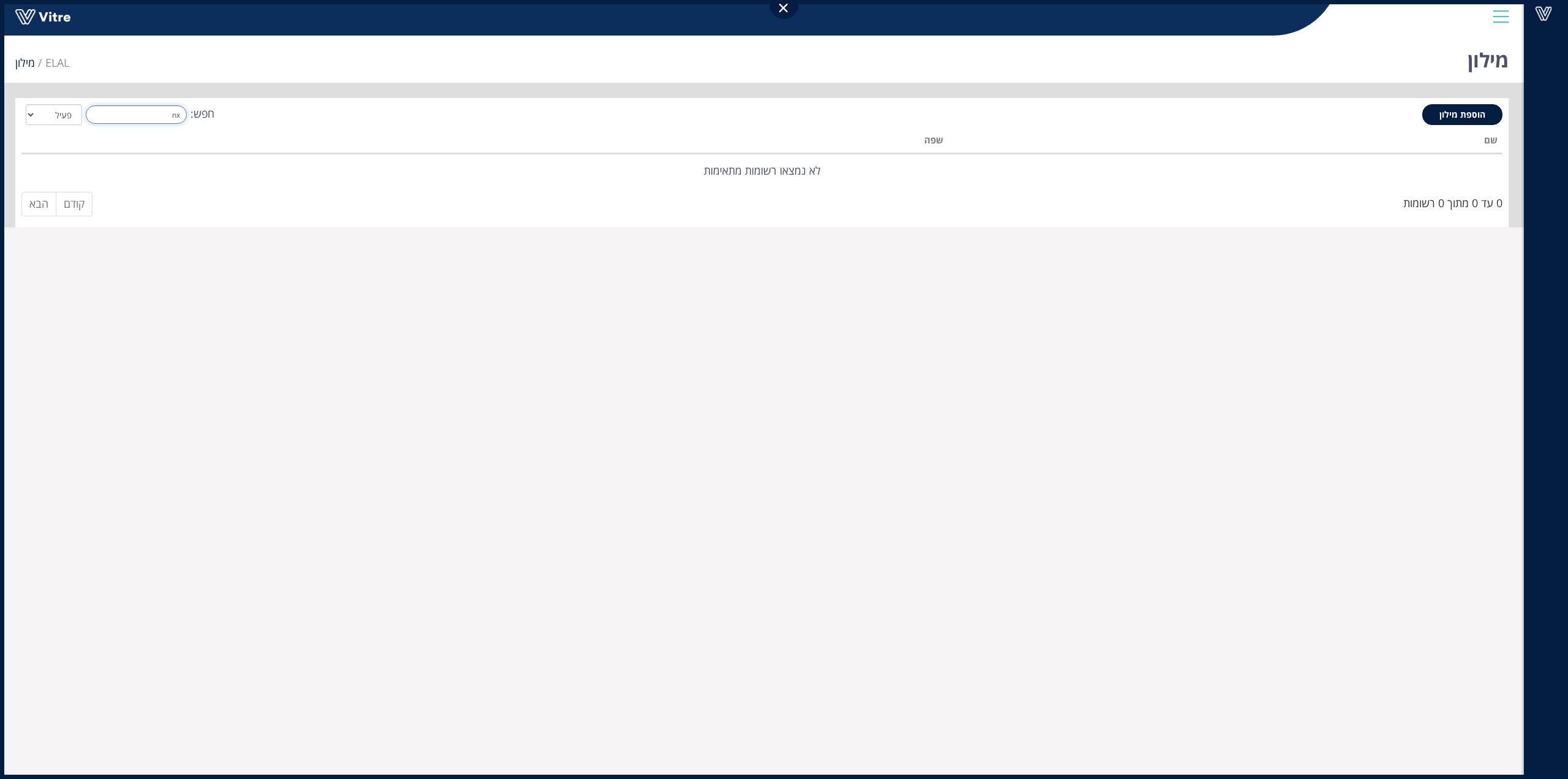
type input "n"
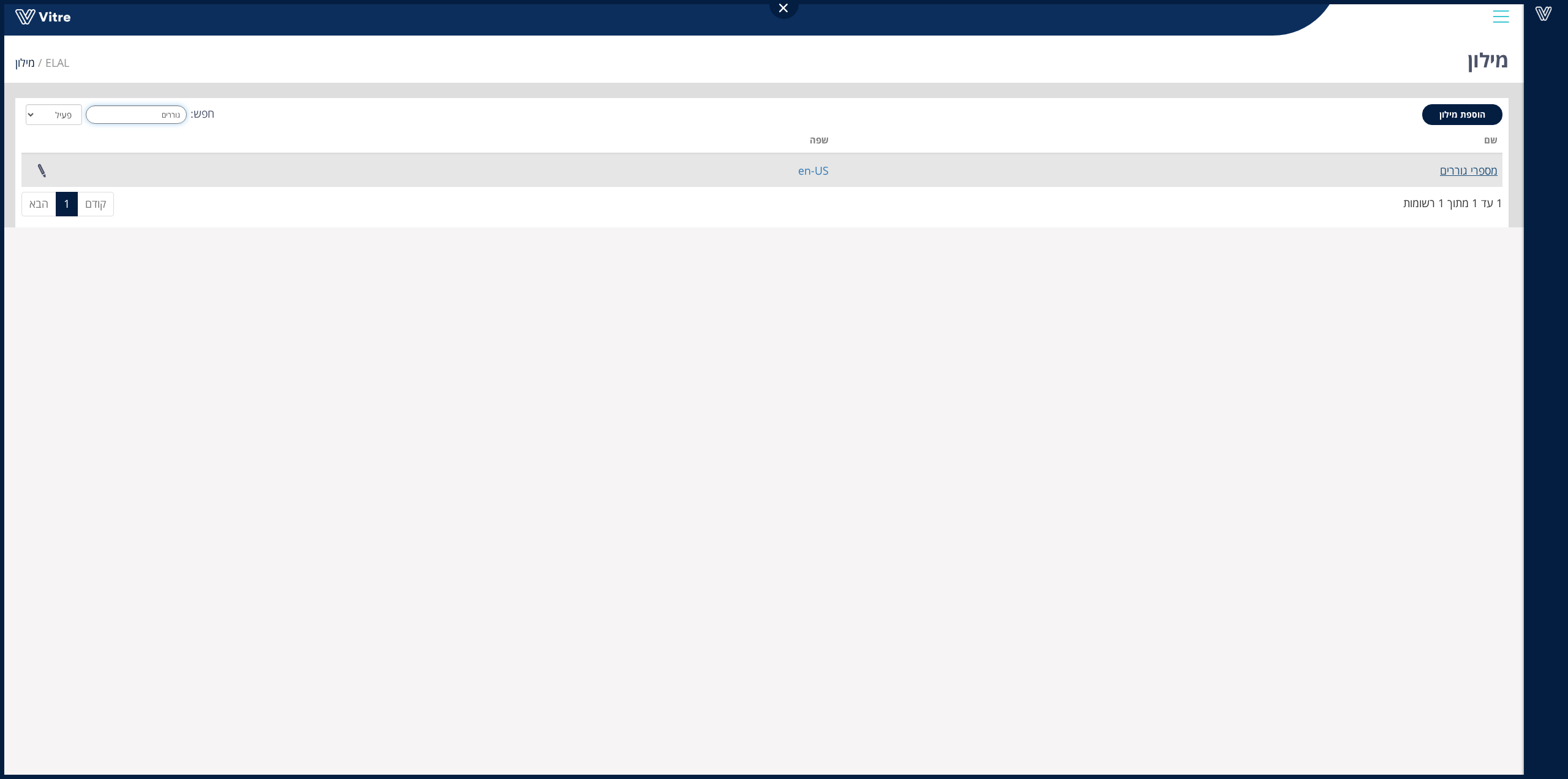
type input "גוררים"
click at [1482, 169] on link "מספרי גוררים" at bounding box center [1469, 170] width 57 height 15
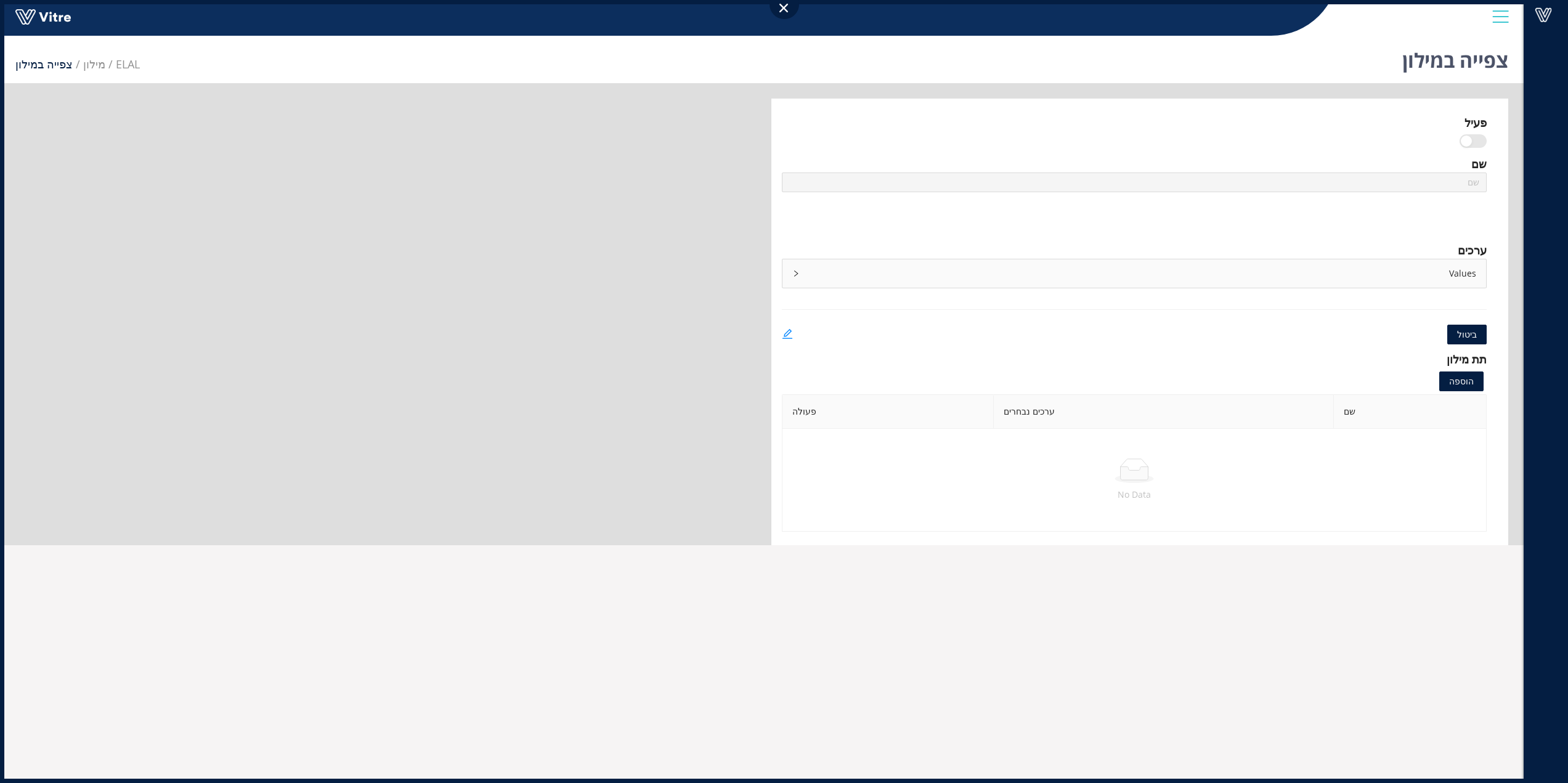
type input "מספרי גוררים"
click at [783, 332] on icon "edit" at bounding box center [787, 334] width 11 height 11
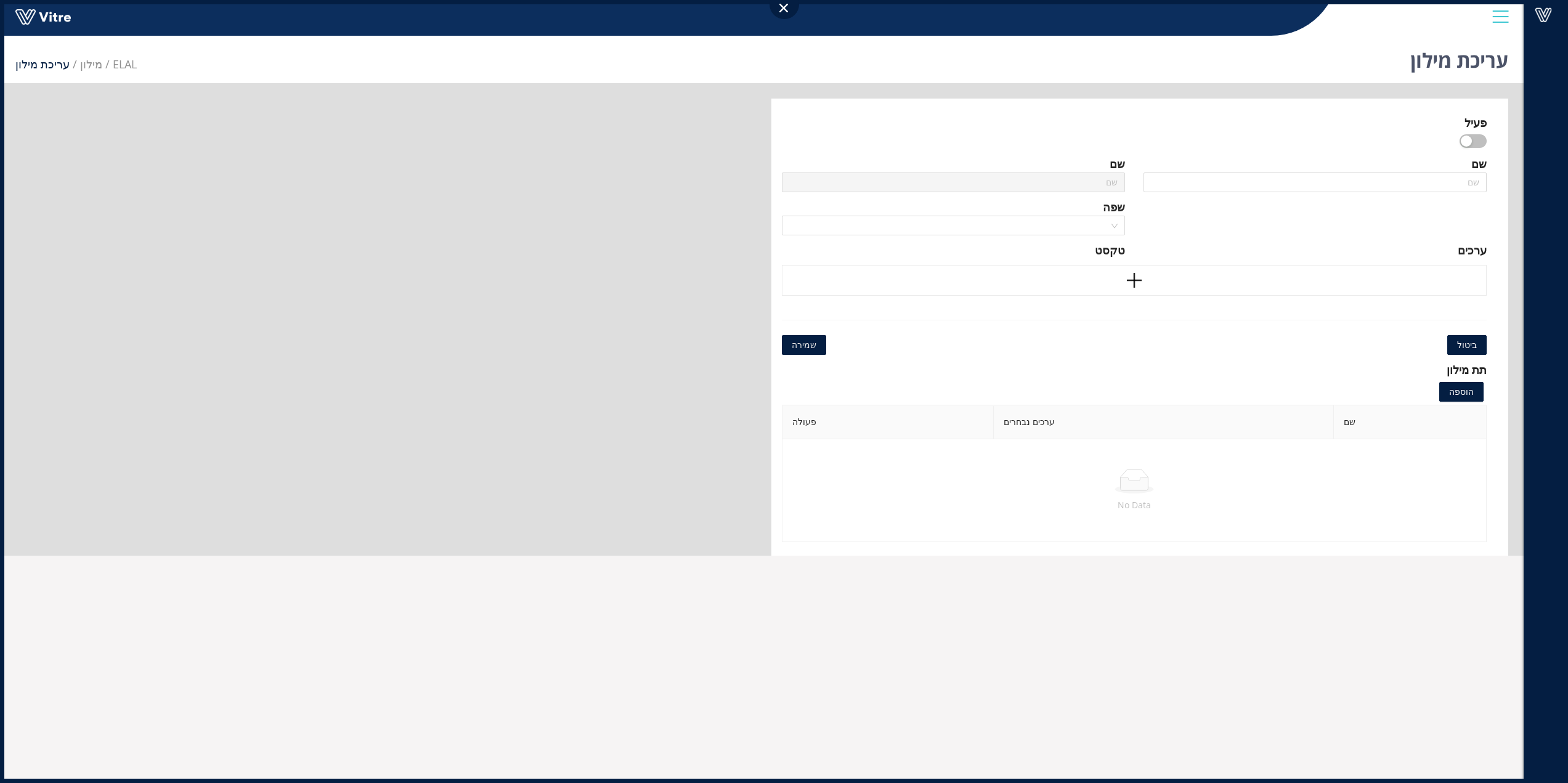
type input "מספרי גוררים"
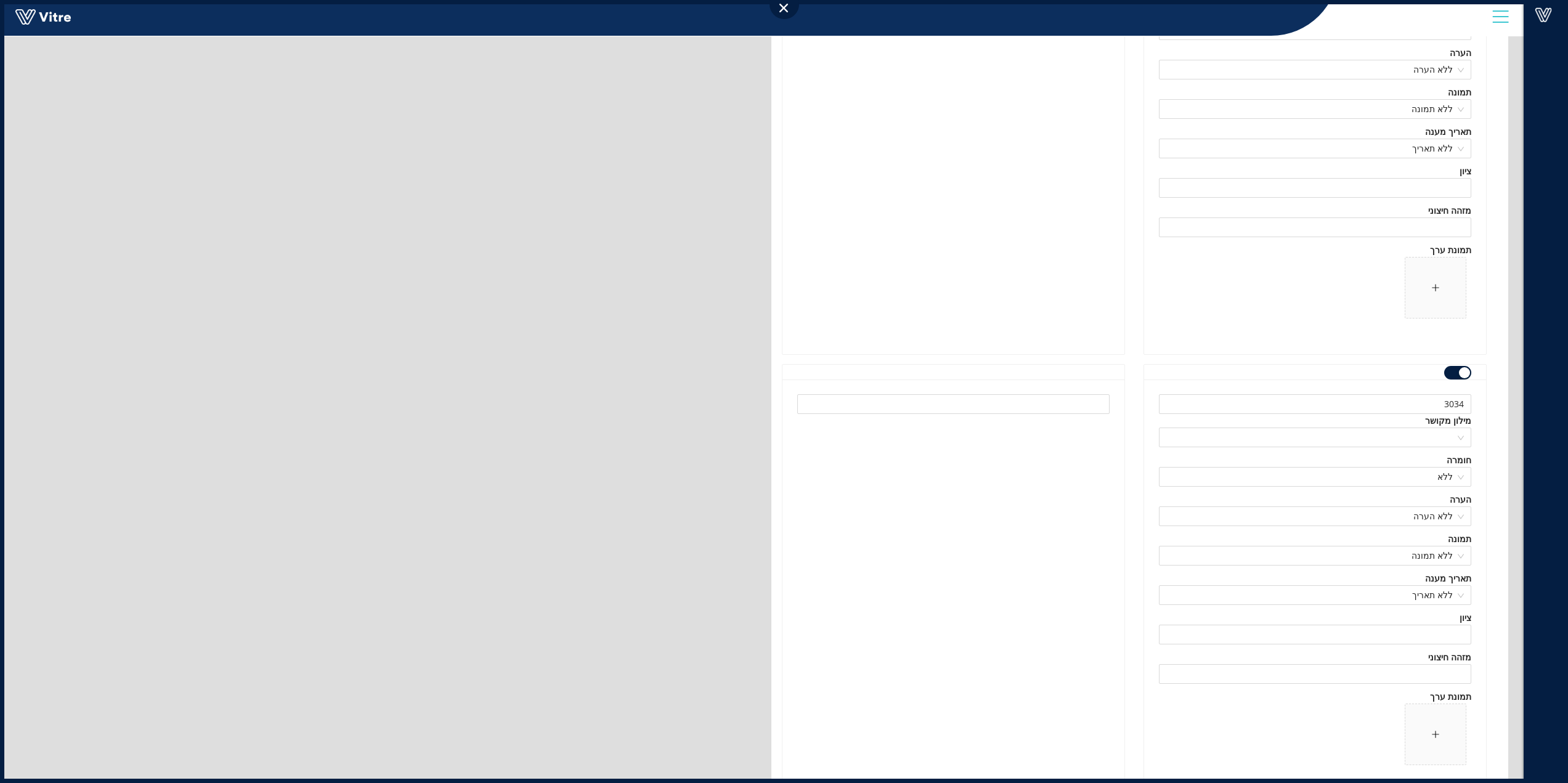
scroll to position [792, 0]
